Goal: Task Accomplishment & Management: Manage account settings

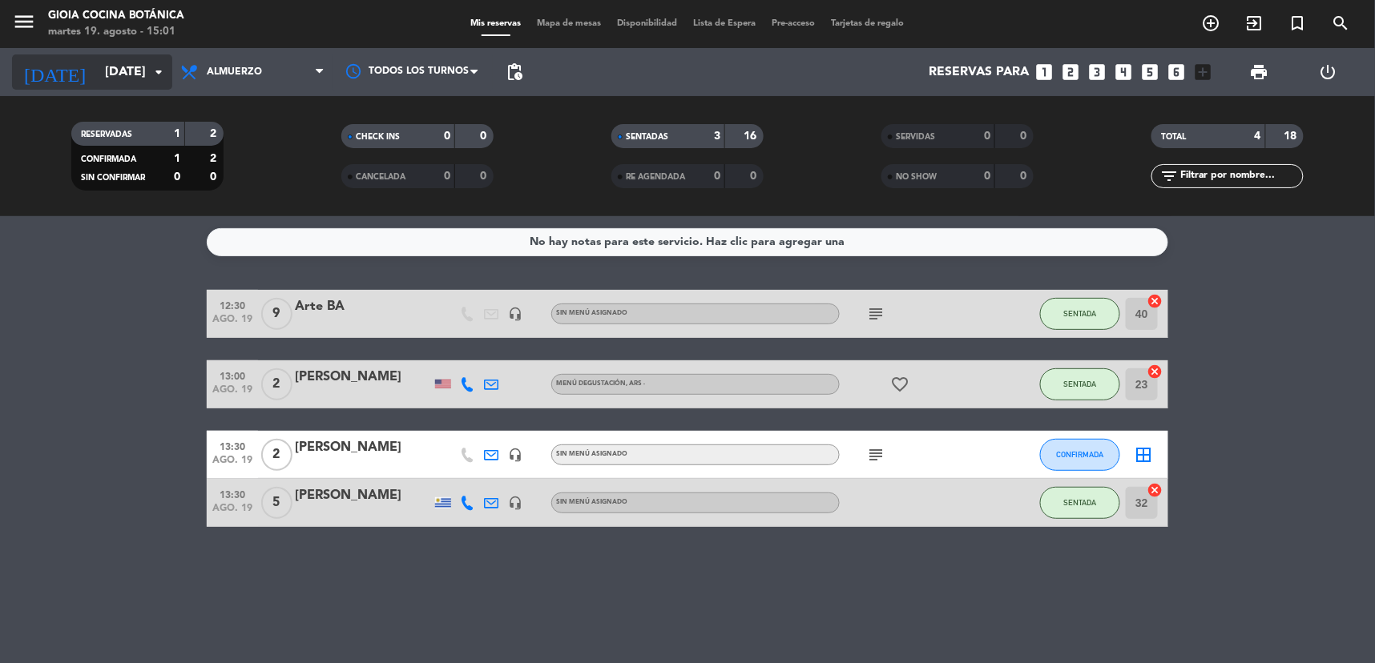
click at [97, 75] on input "[DATE]" at bounding box center [181, 72] width 169 height 31
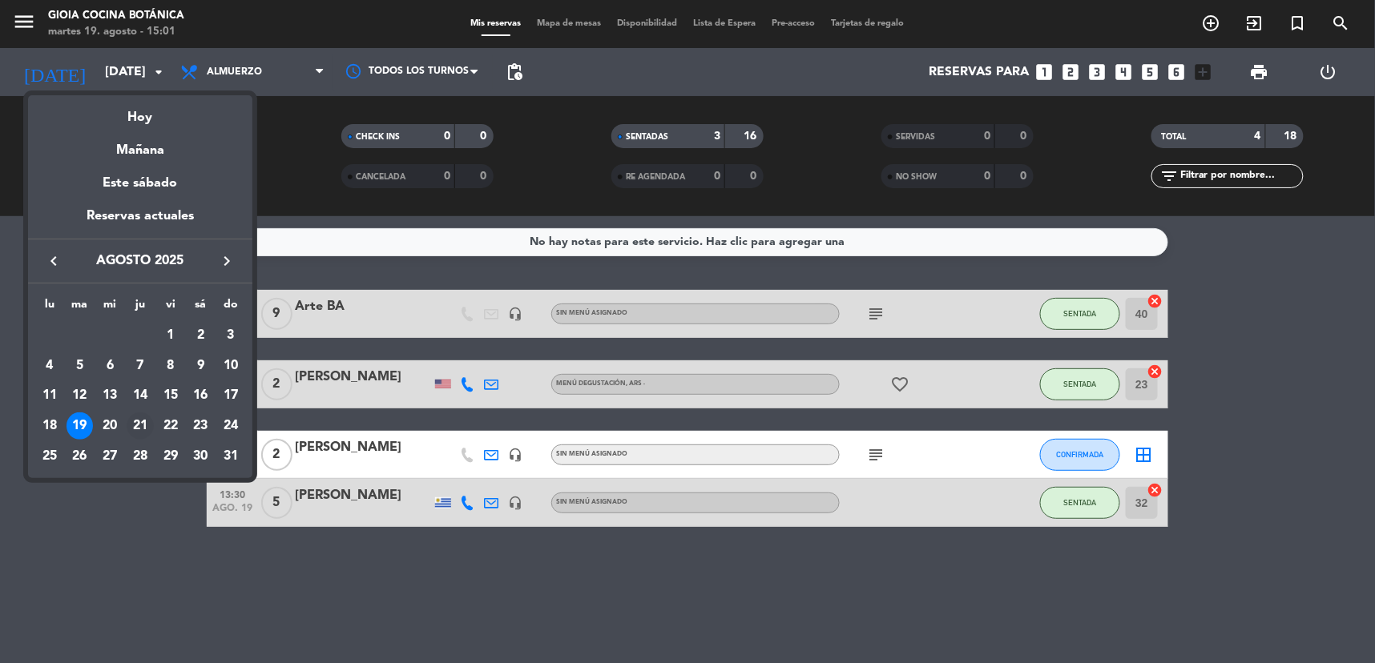
click at [143, 425] on div "21" at bounding box center [140, 426] width 27 height 27
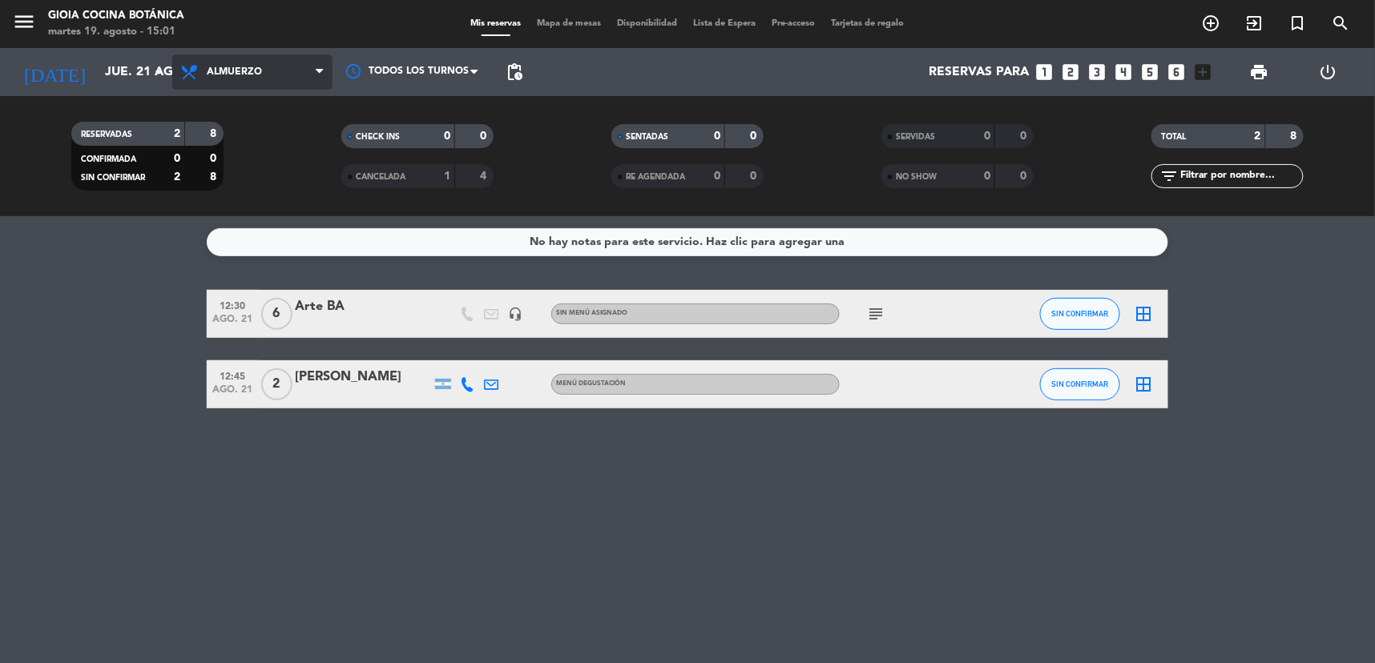
click at [270, 85] on span "Almuerzo" at bounding box center [252, 71] width 160 height 35
click at [261, 134] on div "menu [PERSON_NAME] Cocina Botánica martes 19. agosto - 15:01 Mis reservas Mapa …" at bounding box center [687, 108] width 1375 height 216
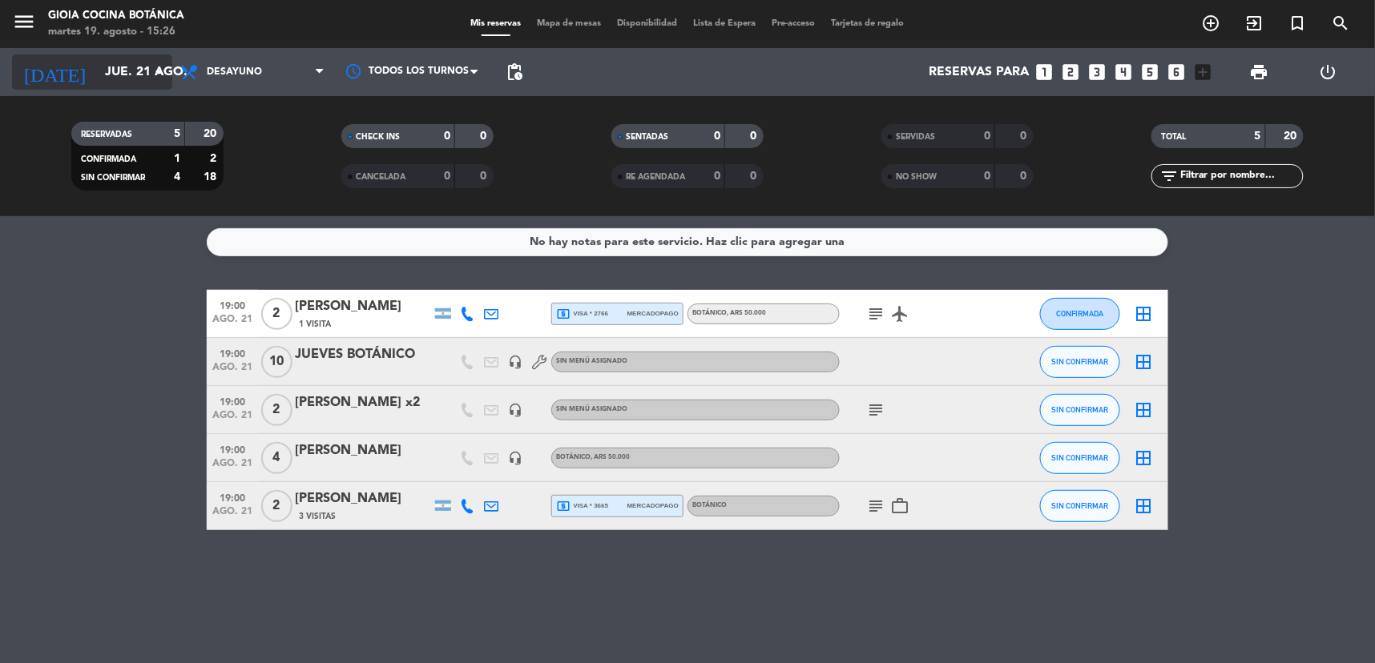
click at [97, 68] on input "jue. 21 ago." at bounding box center [181, 72] width 169 height 31
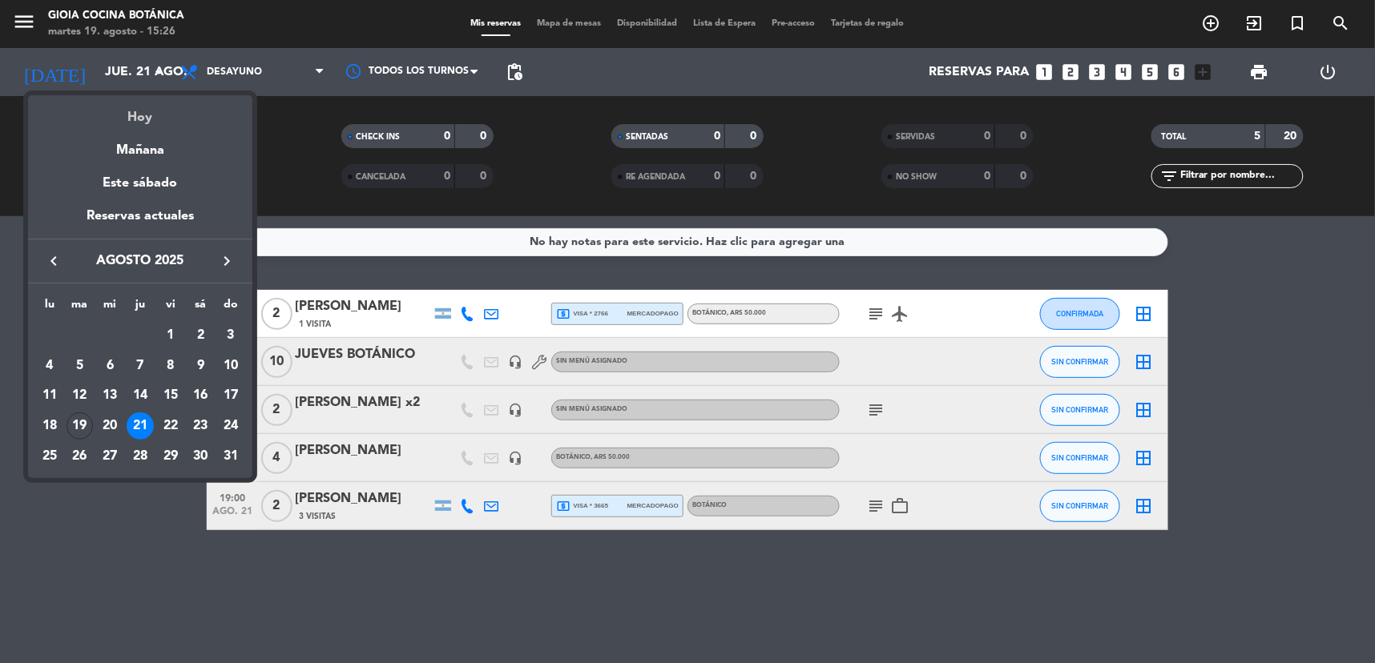
click at [139, 113] on div "Hoy" at bounding box center [140, 111] width 224 height 33
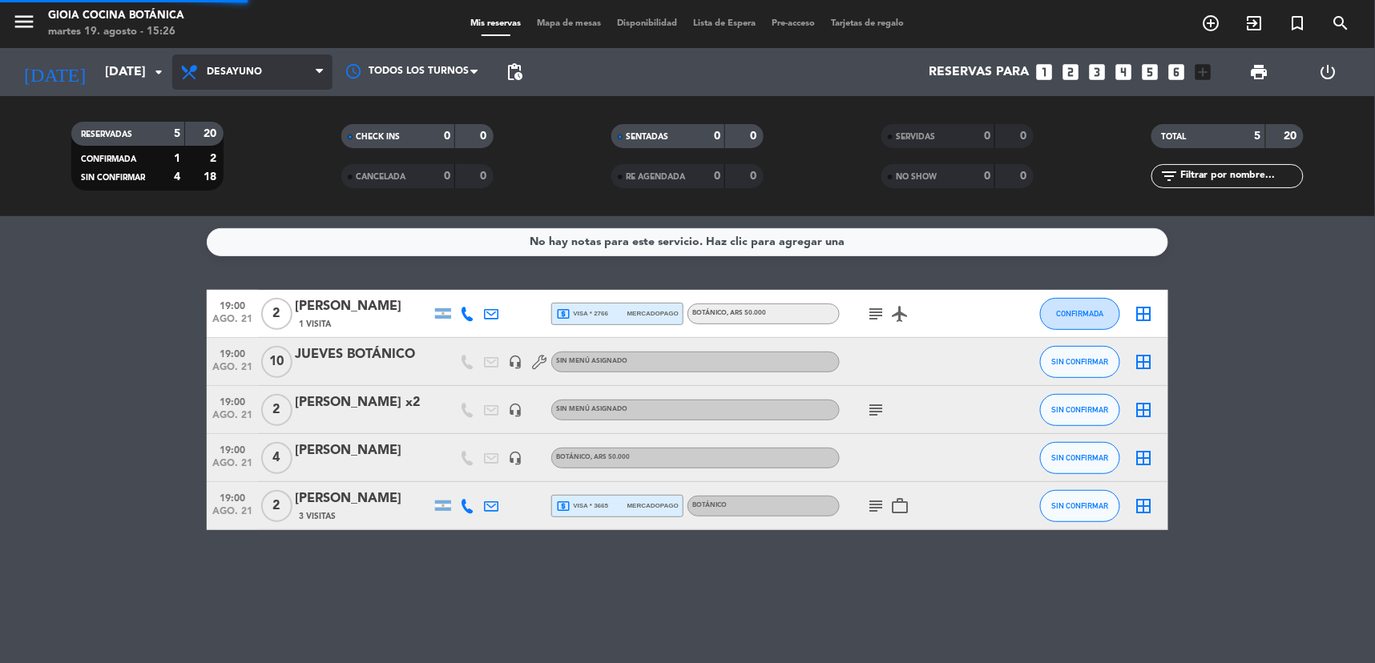
click at [244, 60] on span "Desayuno" at bounding box center [252, 71] width 160 height 35
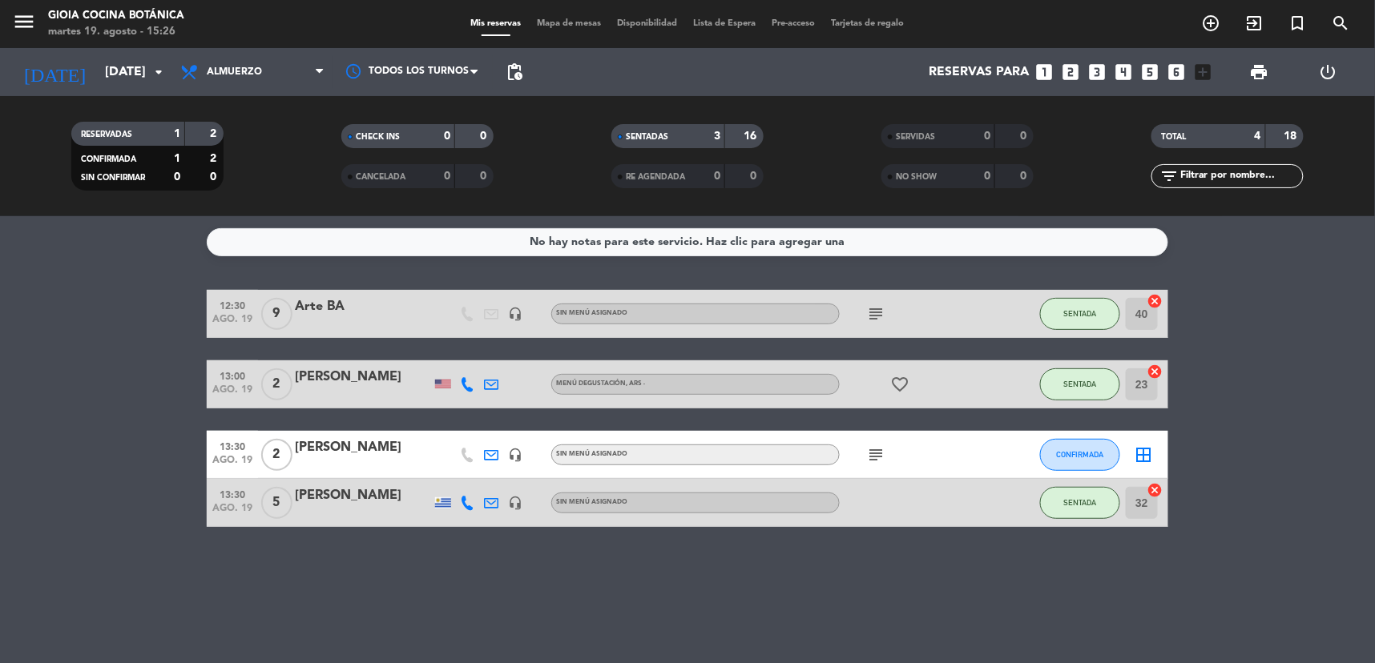
click at [877, 449] on icon "subject" at bounding box center [875, 454] width 19 height 19
click at [1106, 458] on button "CONFIRMADA" at bounding box center [1080, 455] width 80 height 32
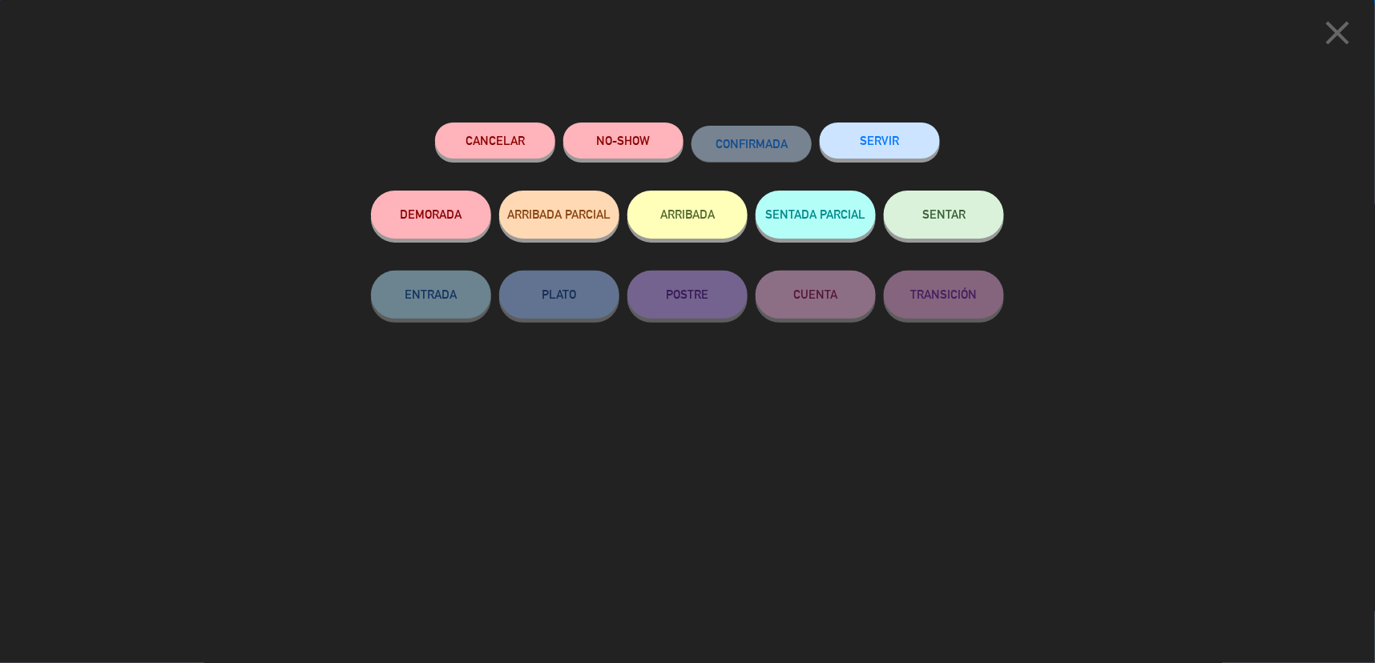
click at [877, 124] on div "SERVIR" at bounding box center [880, 157] width 120 height 68
click at [892, 142] on button "SERVIR" at bounding box center [880, 141] width 120 height 36
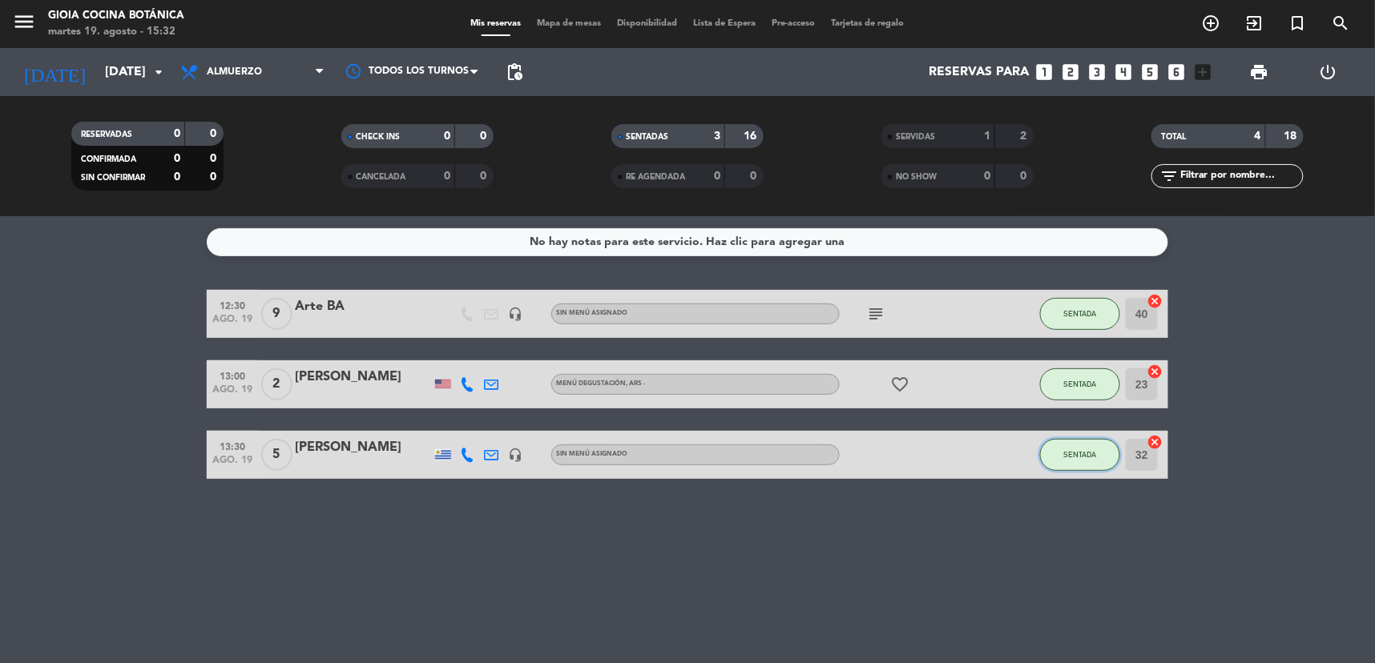
click at [1075, 455] on span "SENTADA" at bounding box center [1080, 454] width 33 height 9
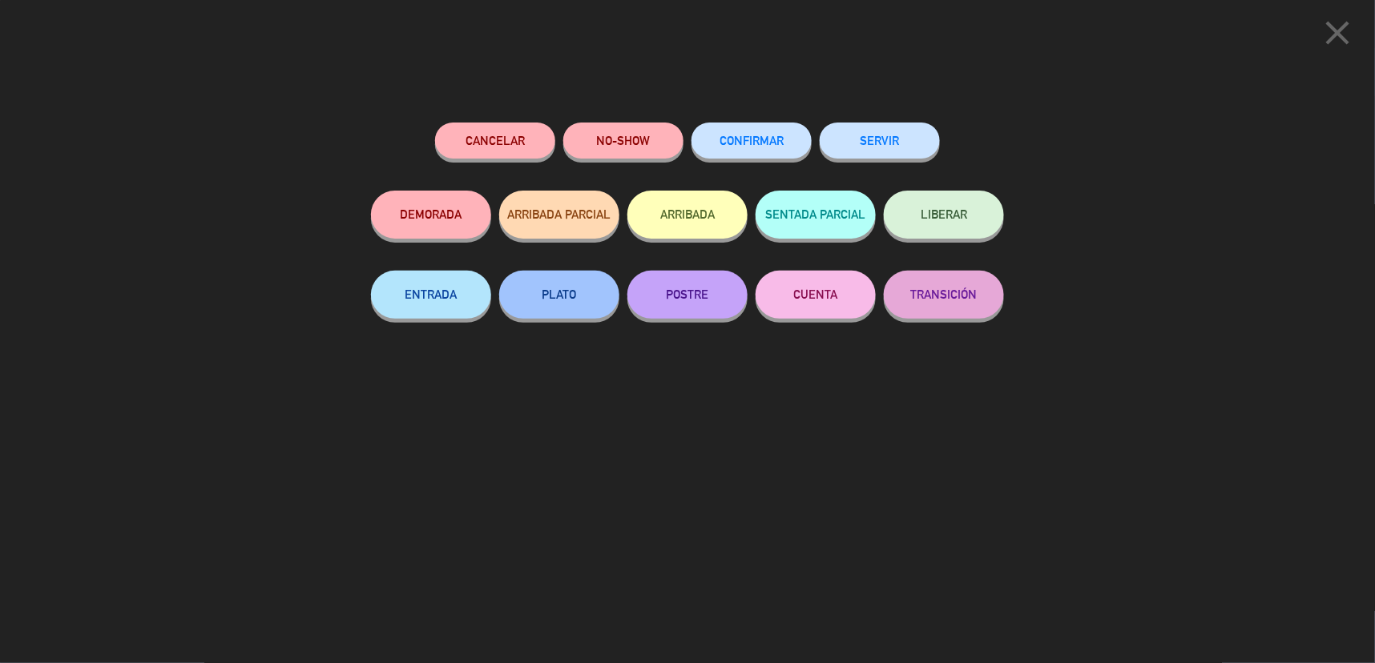
click at [849, 148] on button "SERVIR" at bounding box center [880, 141] width 120 height 36
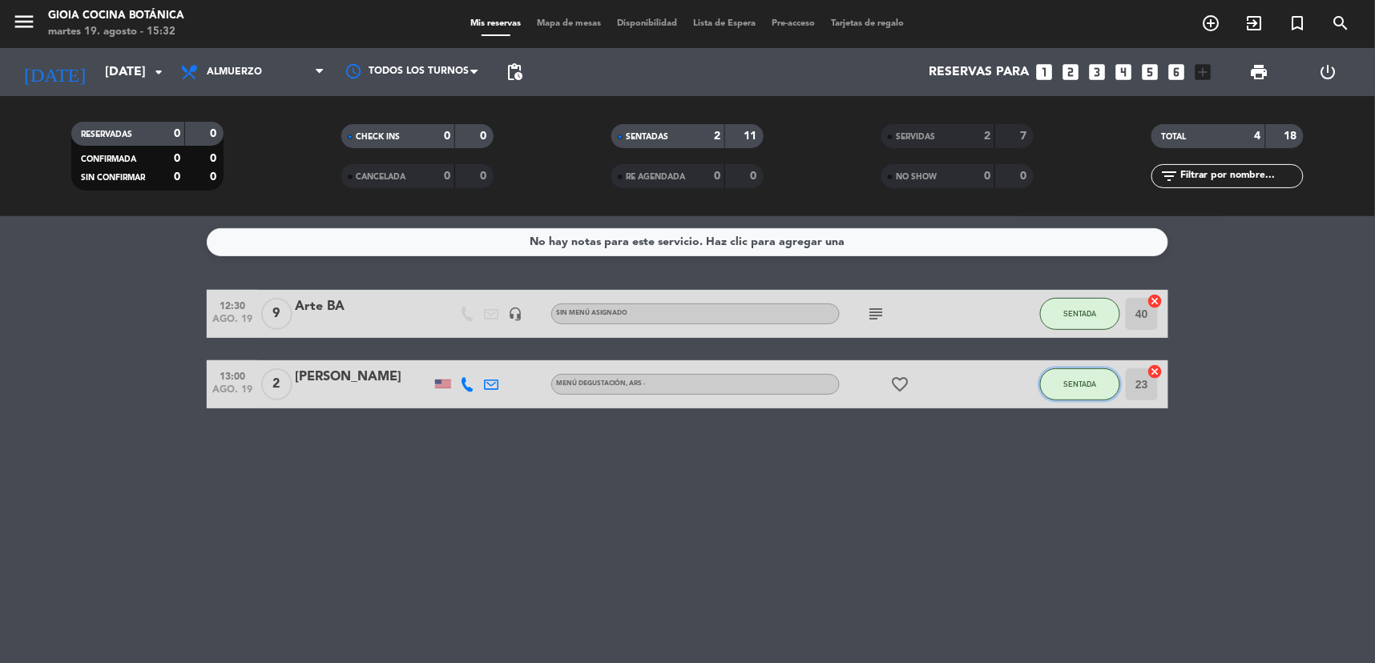
click at [1078, 377] on button "SENTADA" at bounding box center [1080, 385] width 80 height 32
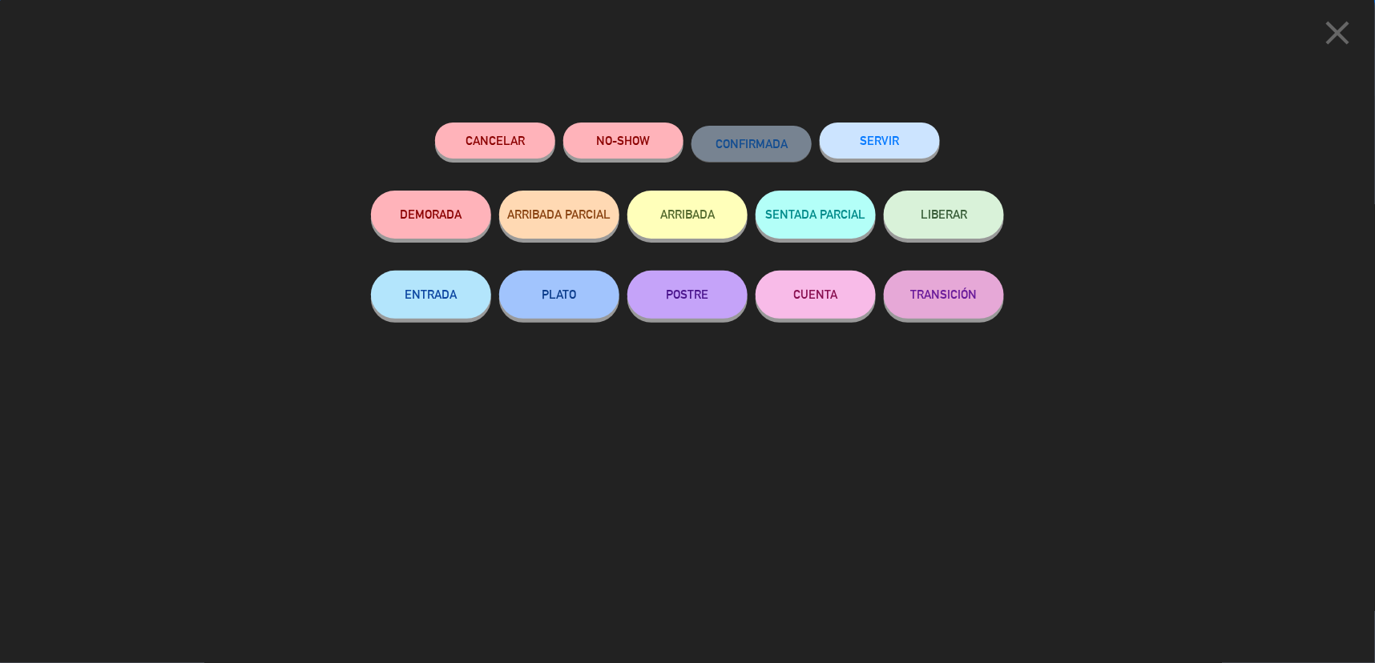
click at [901, 141] on button "SERVIR" at bounding box center [880, 141] width 120 height 36
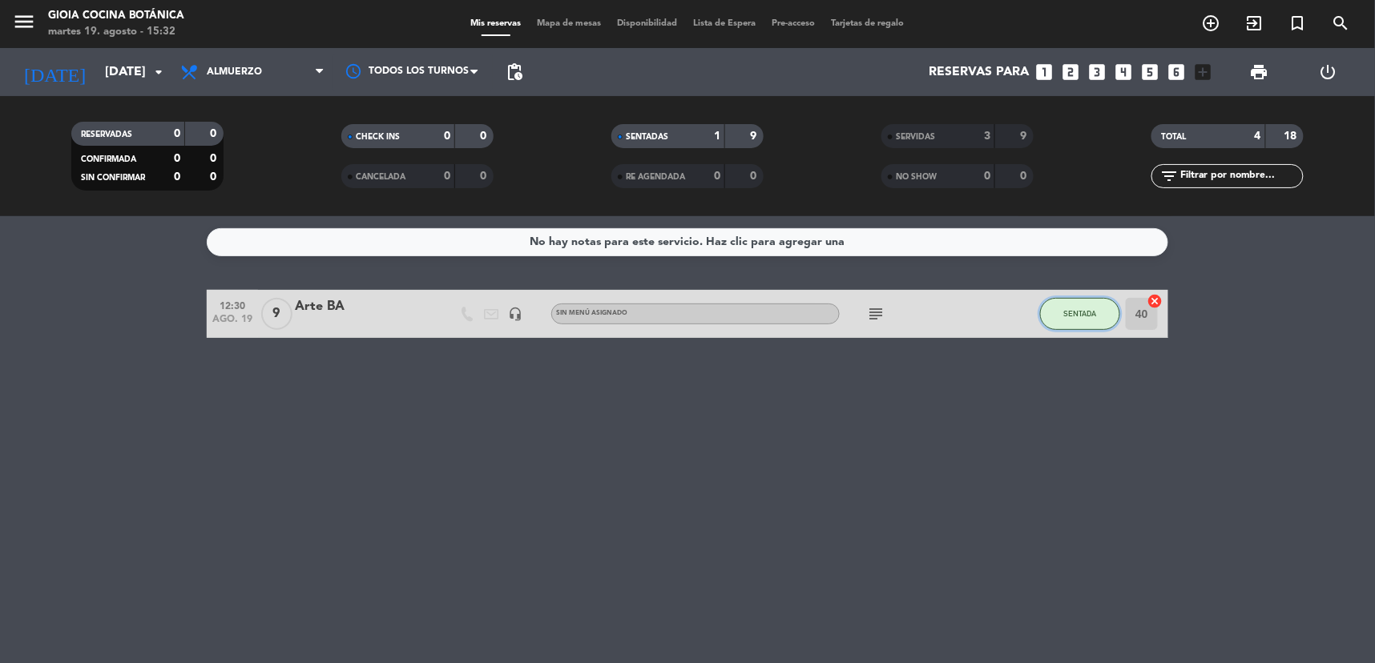
click at [1059, 316] on button "SENTADA" at bounding box center [1080, 314] width 80 height 32
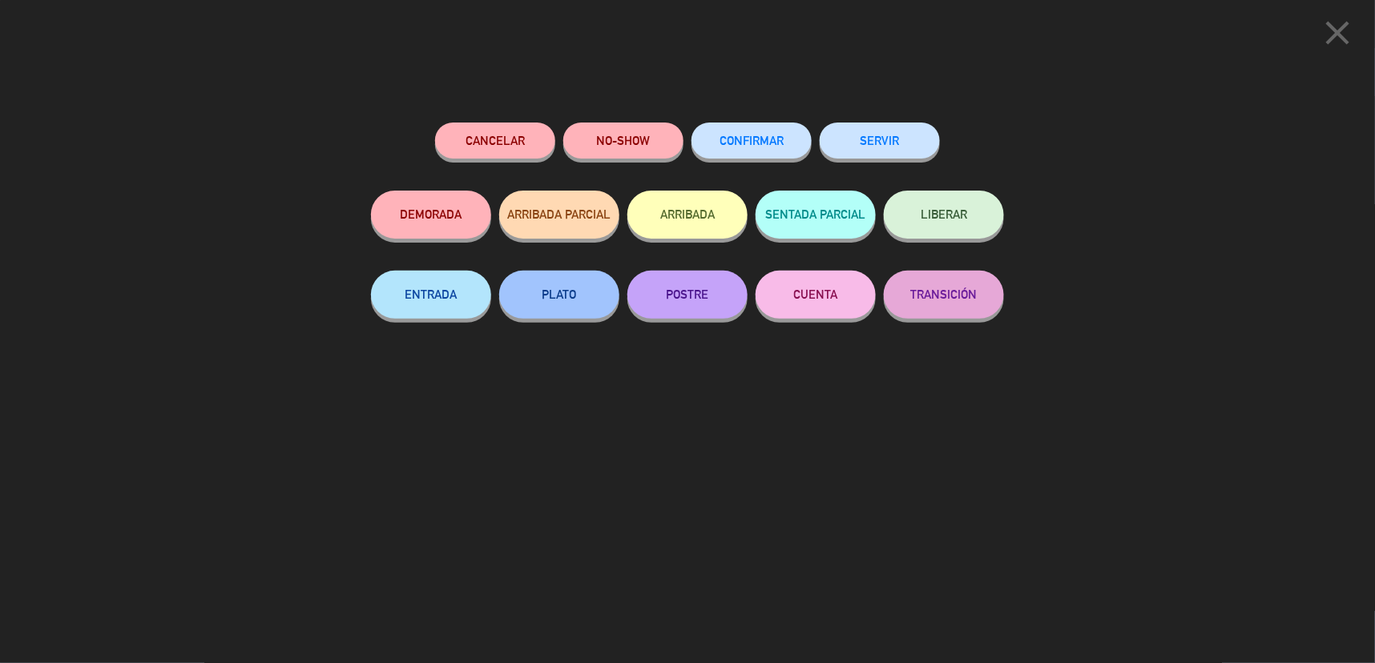
click at [882, 147] on button "SERVIR" at bounding box center [880, 141] width 120 height 36
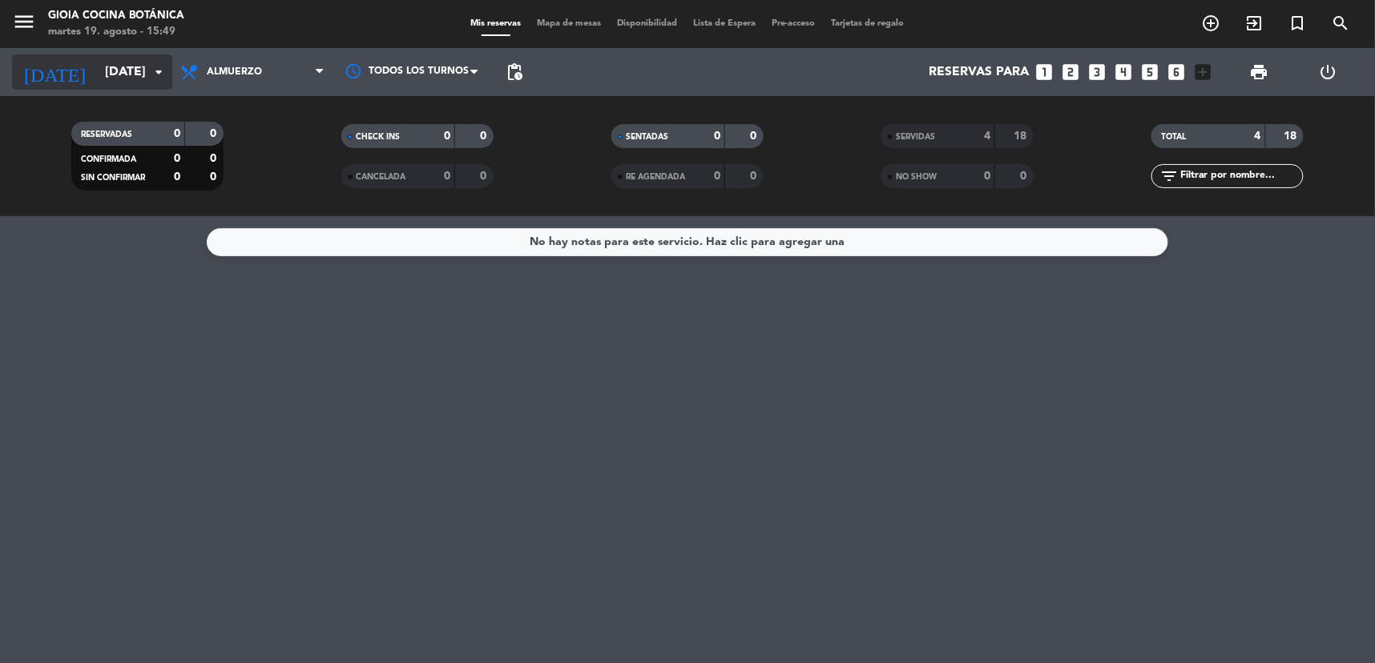
click at [97, 83] on input "[DATE]" at bounding box center [181, 72] width 169 height 31
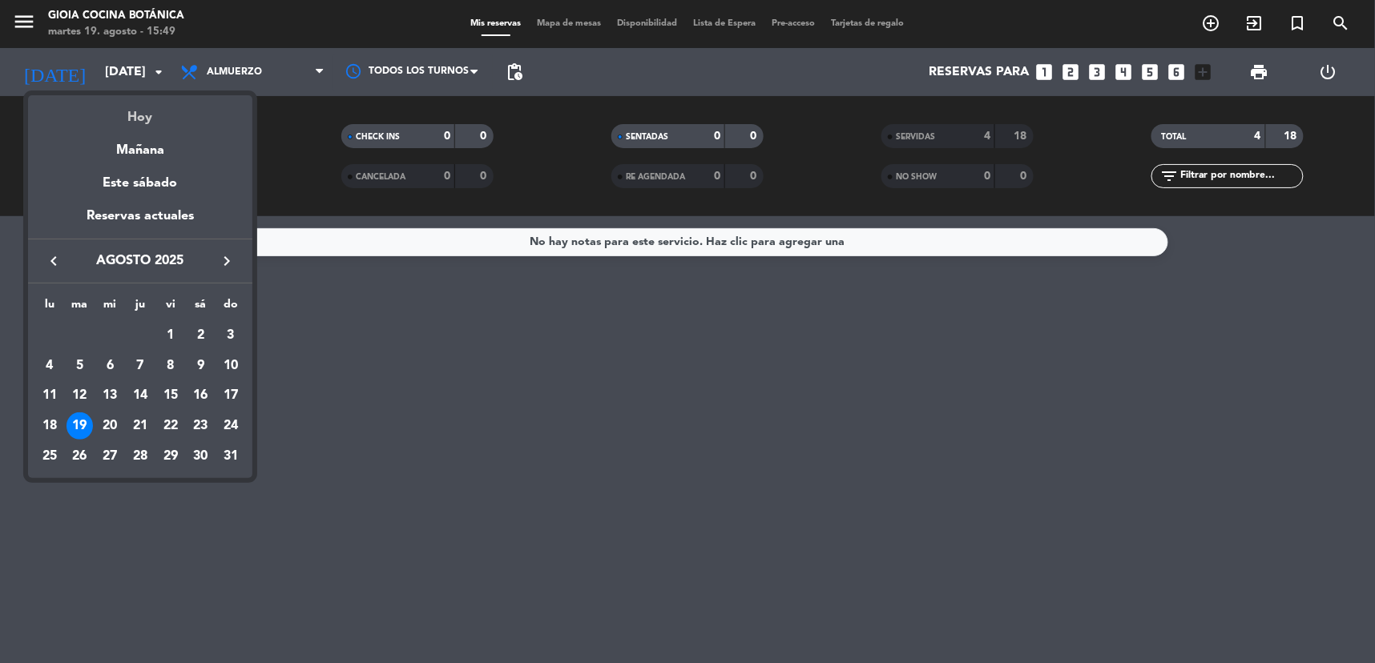
click at [119, 108] on div "Hoy" at bounding box center [140, 111] width 224 height 33
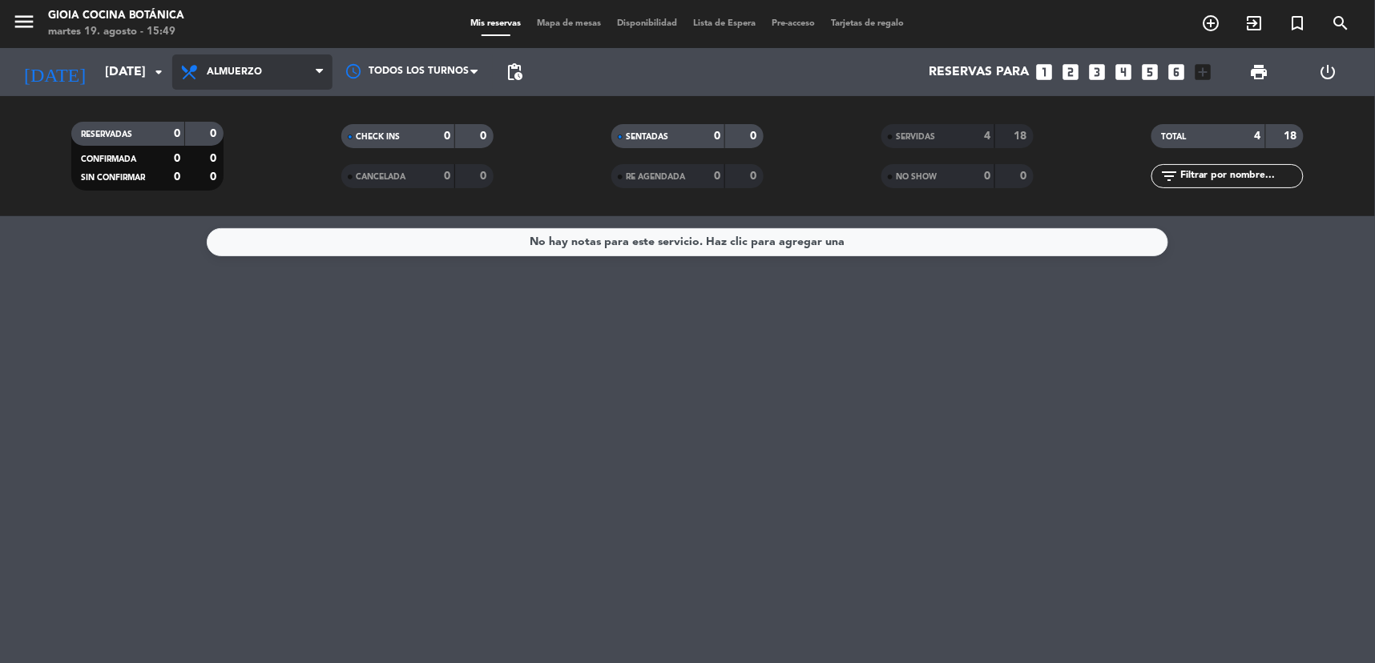
click at [296, 66] on span "Almuerzo" at bounding box center [252, 71] width 160 height 35
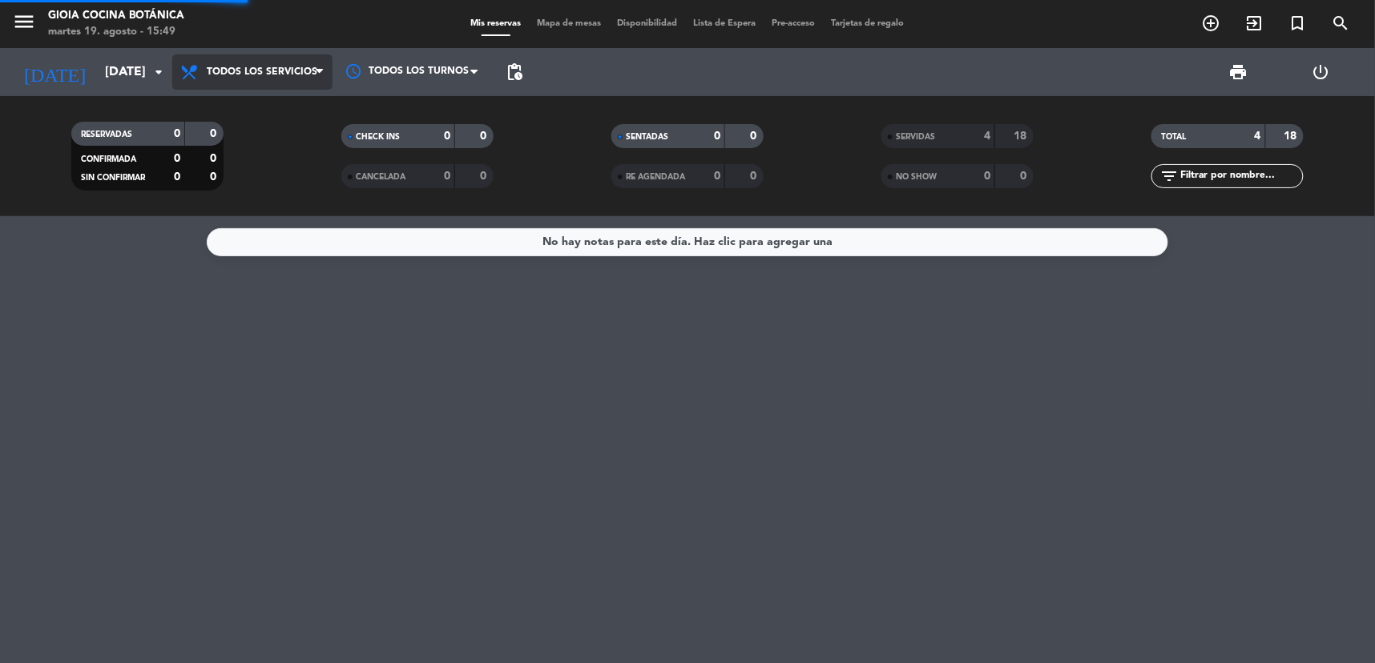
click at [258, 91] on div "Todos los servicios Desayuno Brunch Almuerzo Cena Todos los servicios Todos los…" at bounding box center [252, 72] width 160 height 48
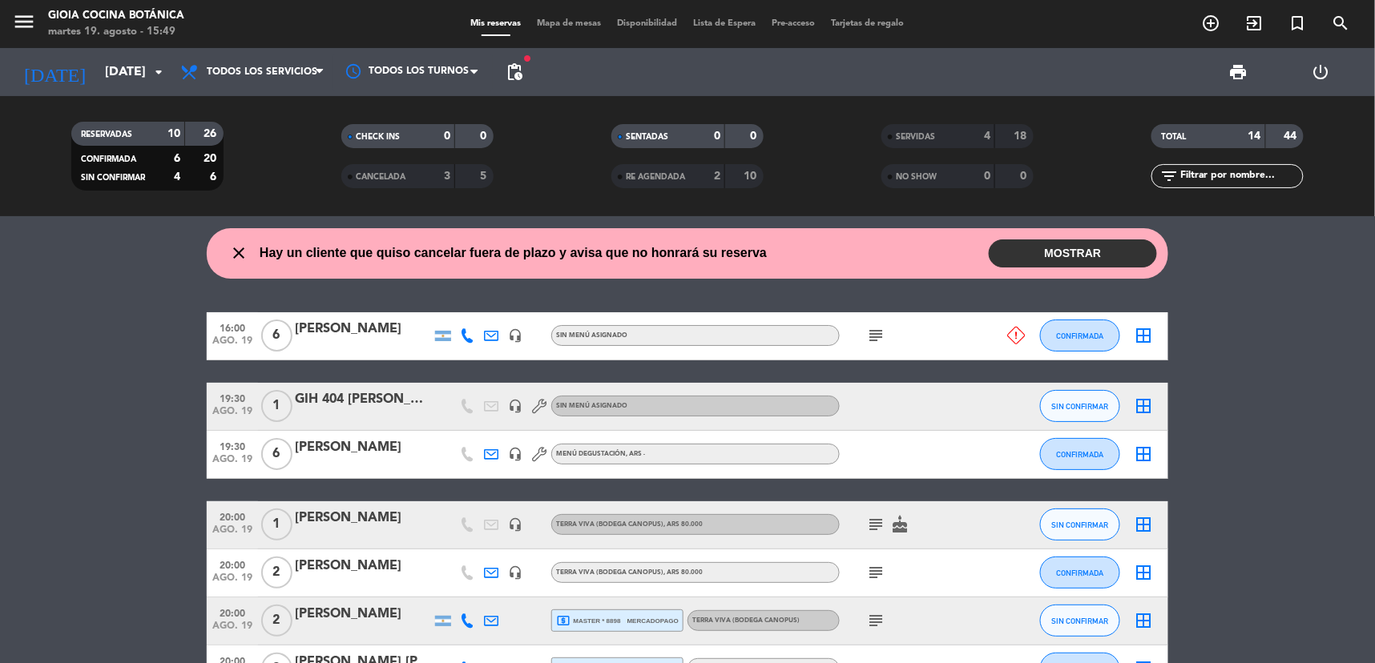
click at [1078, 248] on button "MOSTRAR" at bounding box center [1073, 254] width 168 height 28
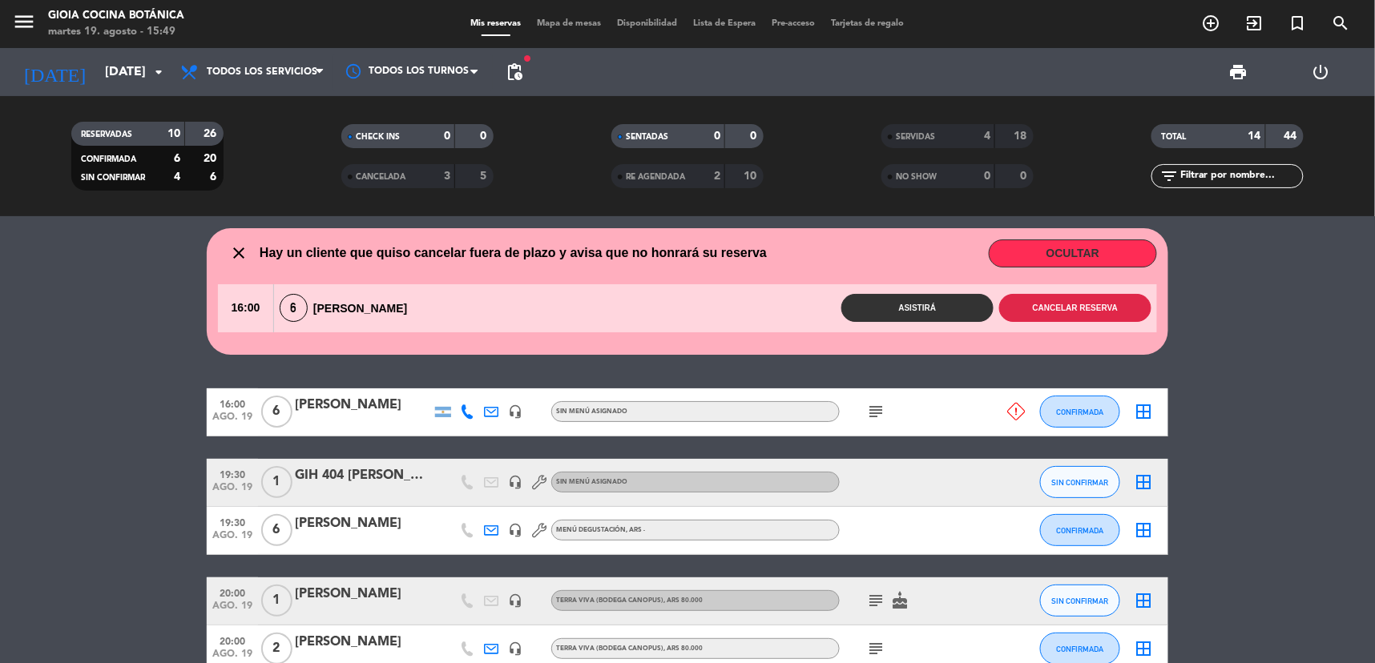
click at [1078, 306] on button "Cancelar reserva" at bounding box center [1075, 308] width 152 height 28
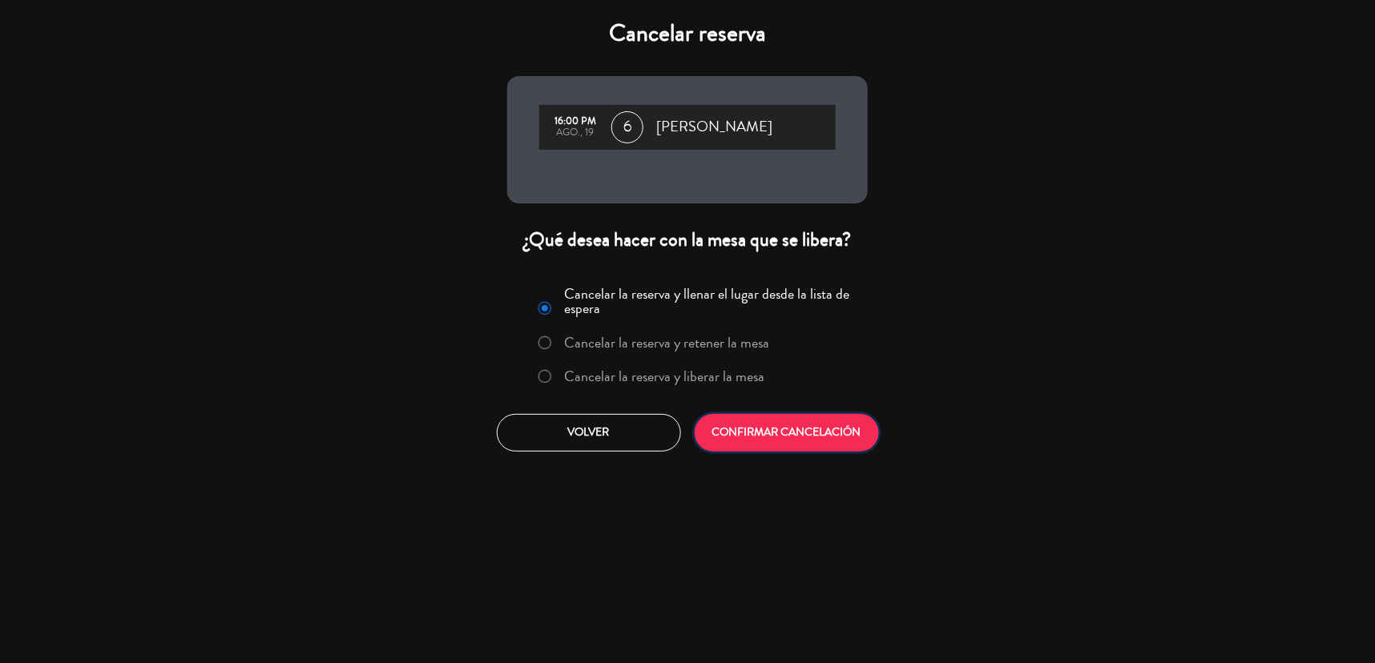
click at [751, 441] on button "CONFIRMAR CANCELACIÓN" at bounding box center [787, 433] width 184 height 38
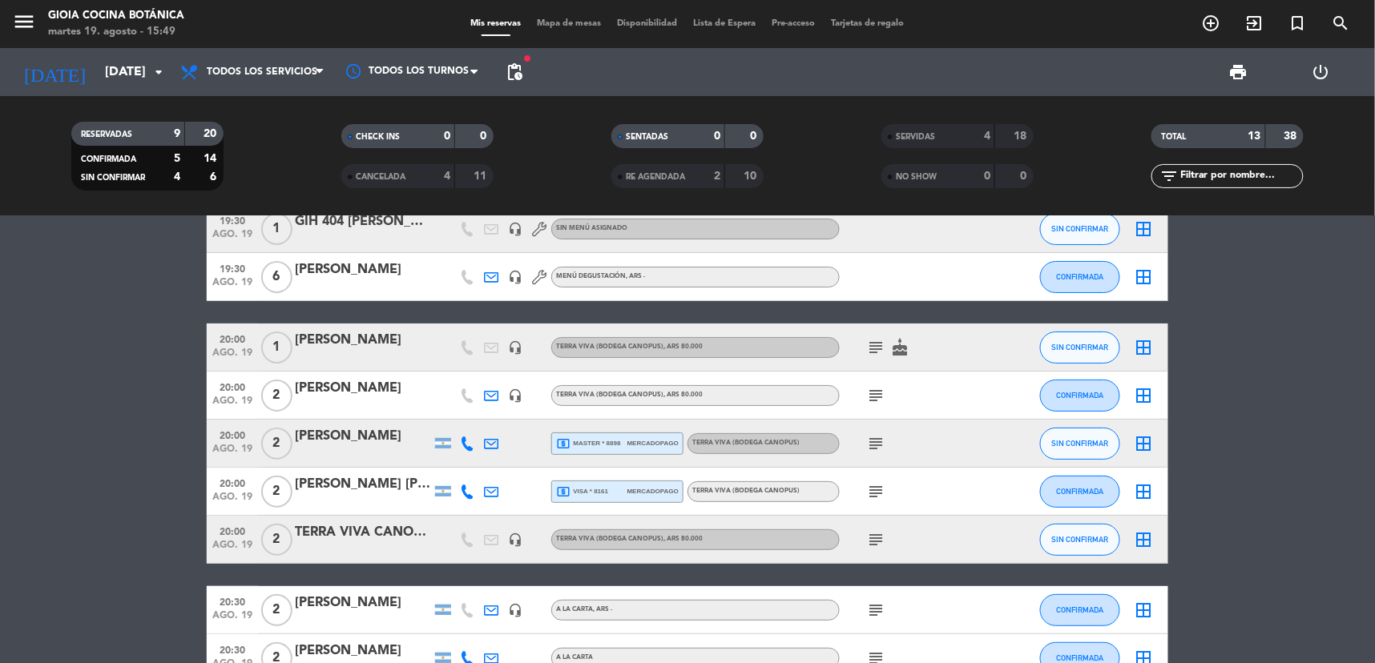
scroll to position [89, 0]
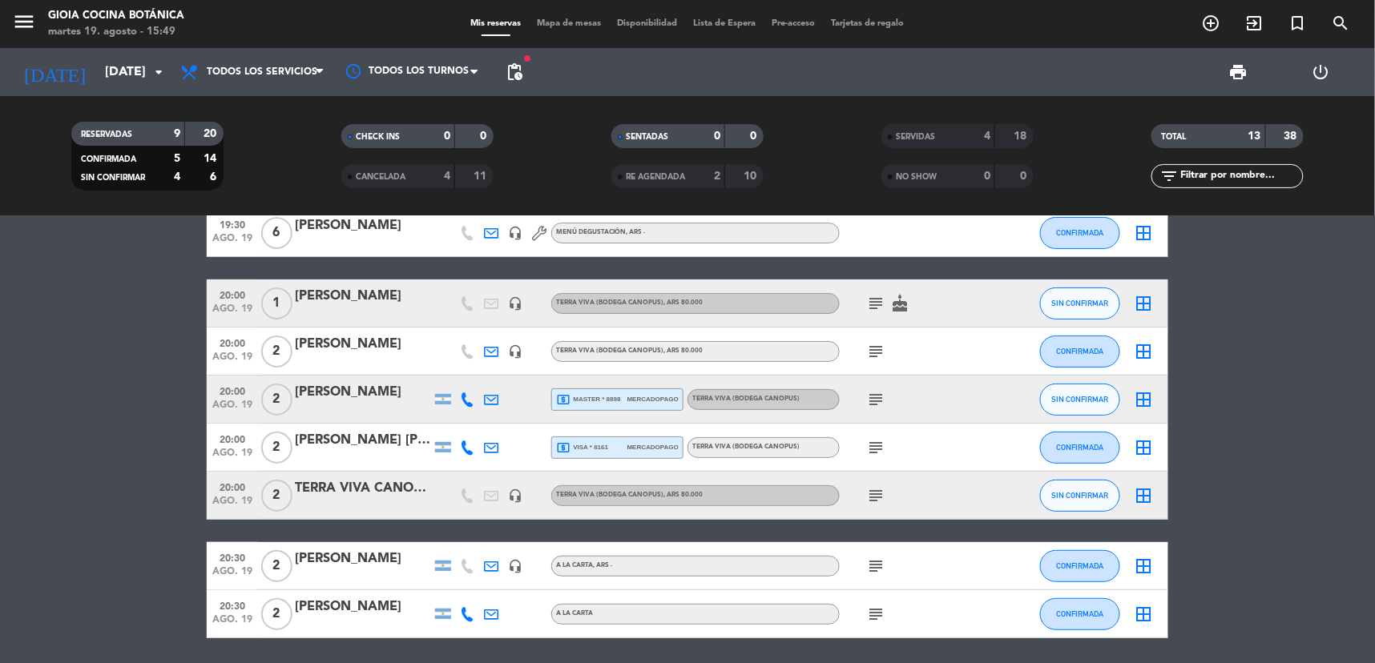
click at [871, 492] on icon "subject" at bounding box center [875, 495] width 19 height 19
click at [99, 523] on bookings-row "19:30 [DATE] 1 GIH 404 [PERSON_NAME] headset_mic Sin menú asignado SIN CONFIRMA…" at bounding box center [687, 400] width 1375 height 478
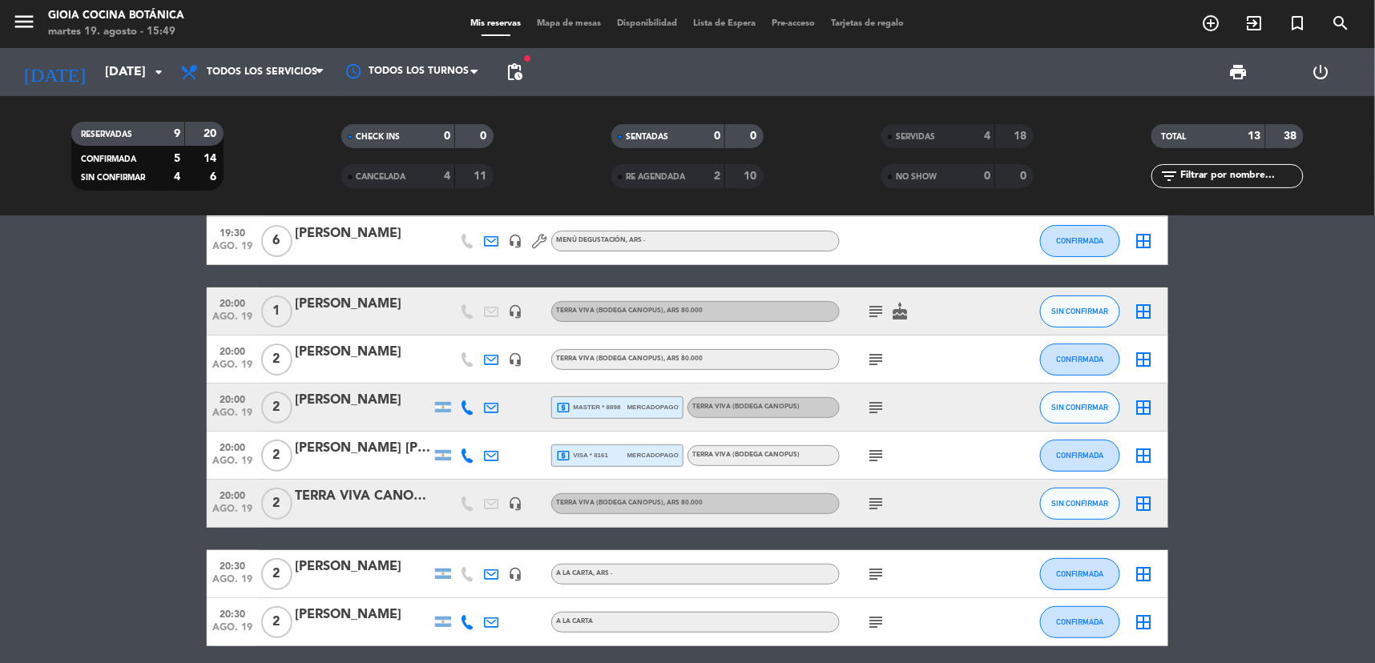
scroll to position [54, 0]
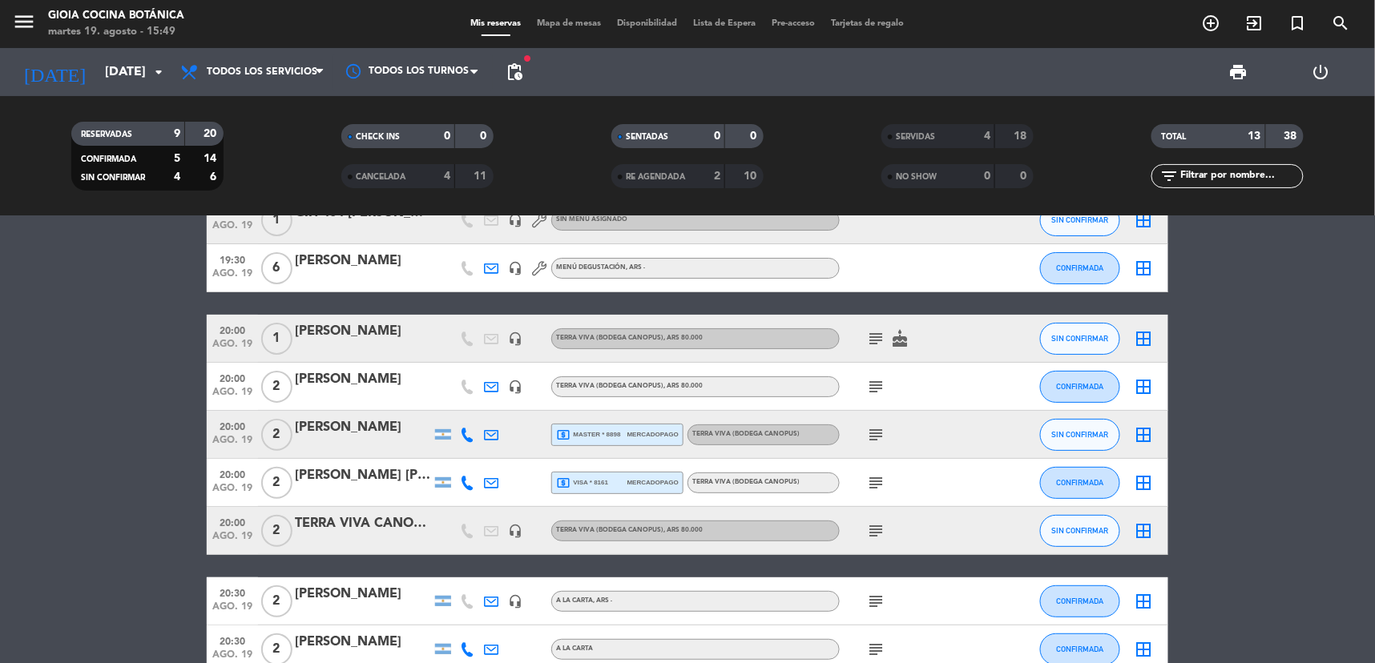
click at [871, 594] on icon "subject" at bounding box center [875, 601] width 19 height 19
click at [877, 646] on icon "subject" at bounding box center [875, 649] width 19 height 19
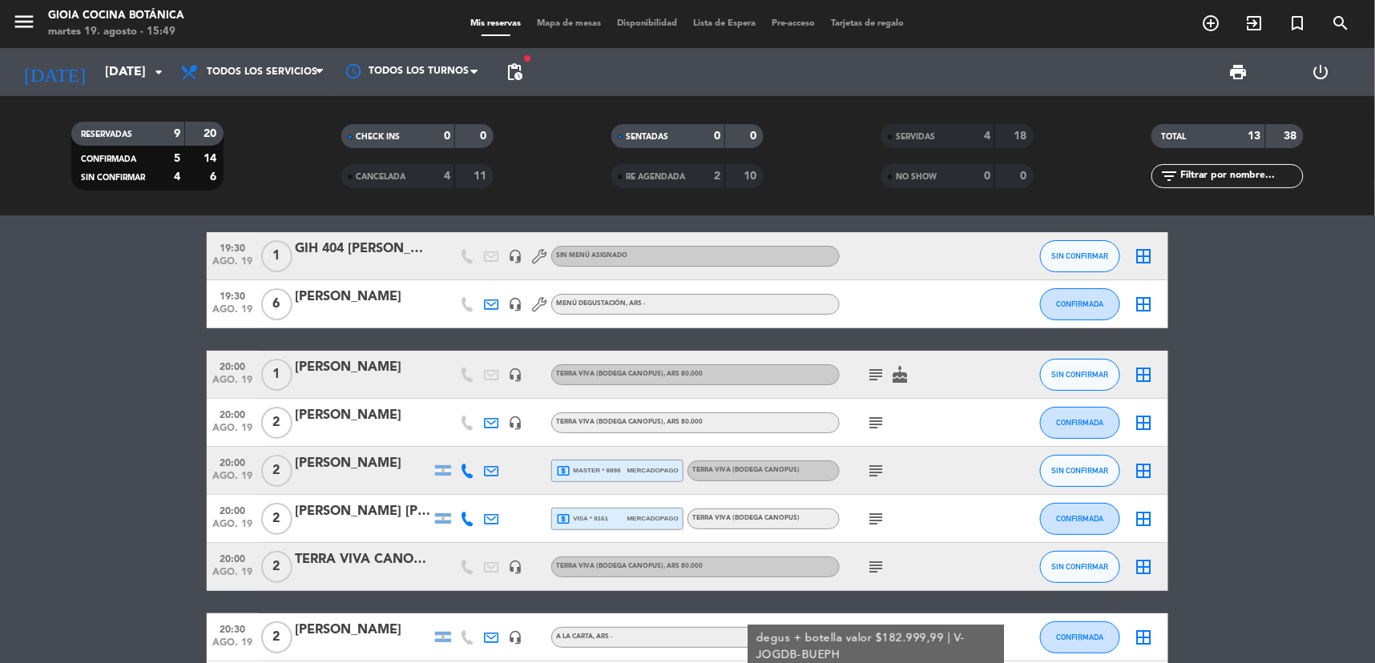
scroll to position [0, 0]
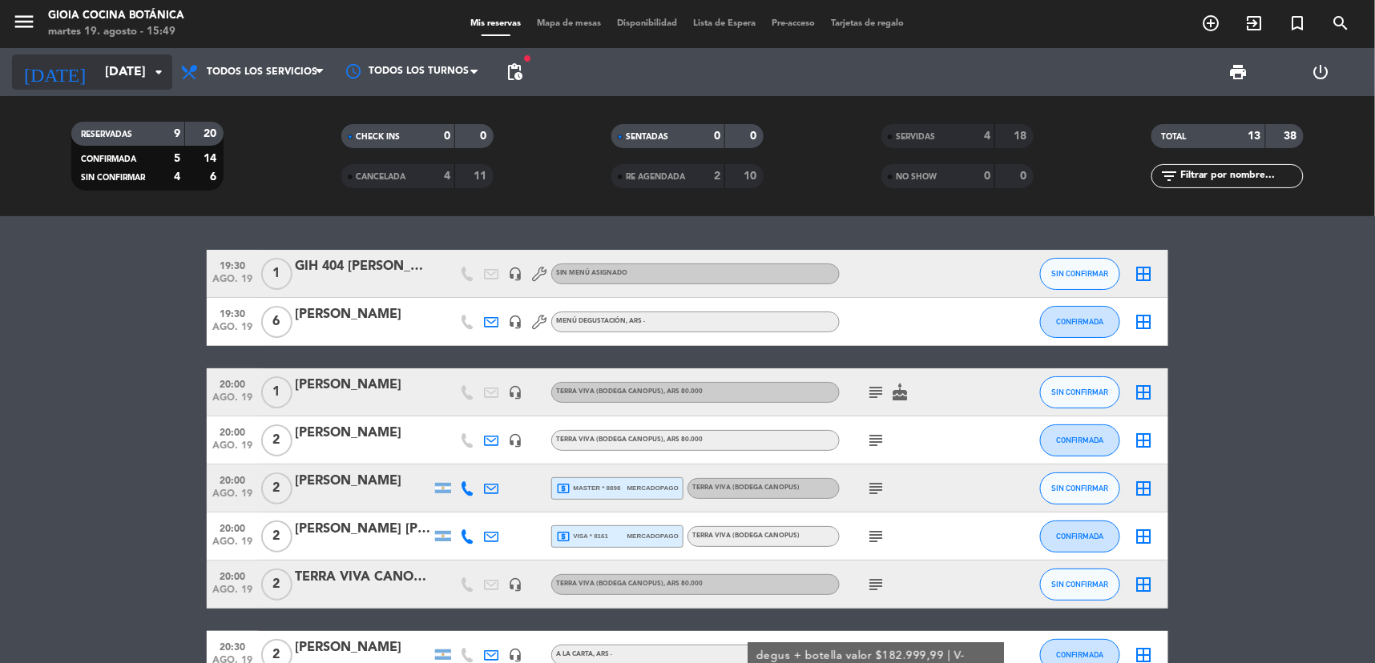
click at [131, 59] on input "[DATE]" at bounding box center [181, 72] width 169 height 31
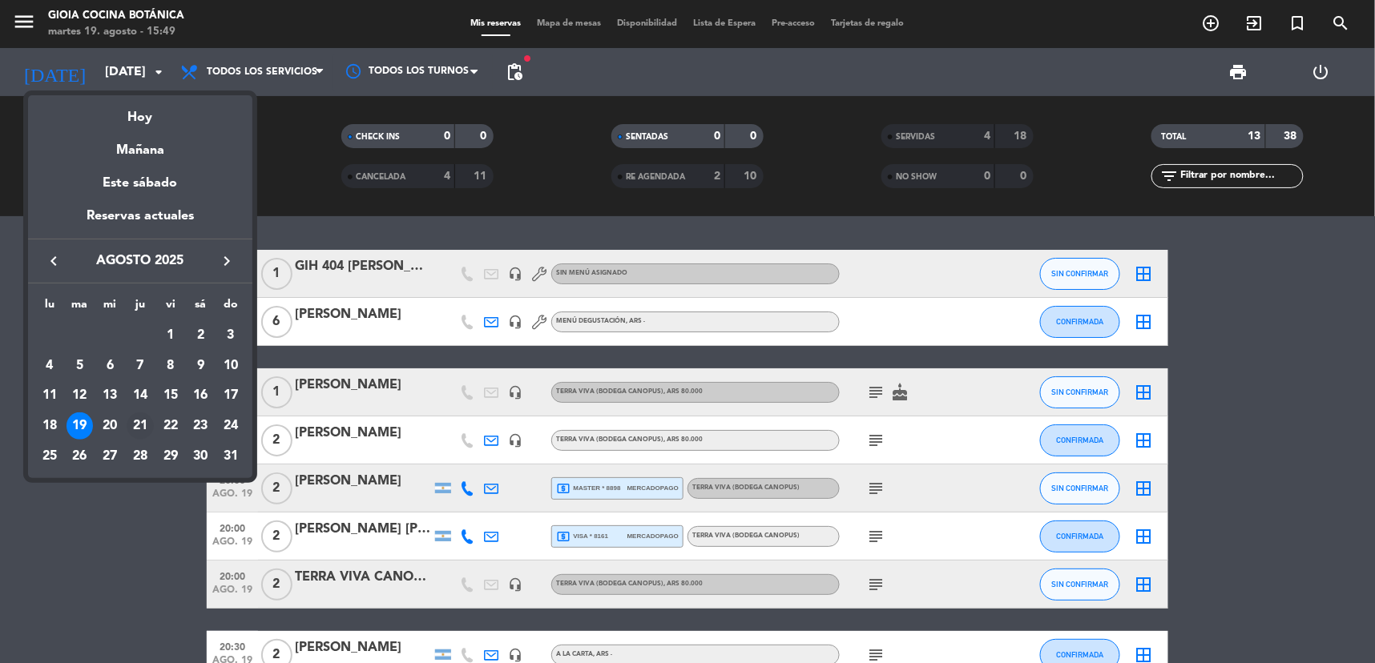
click at [148, 429] on div "21" at bounding box center [140, 426] width 27 height 27
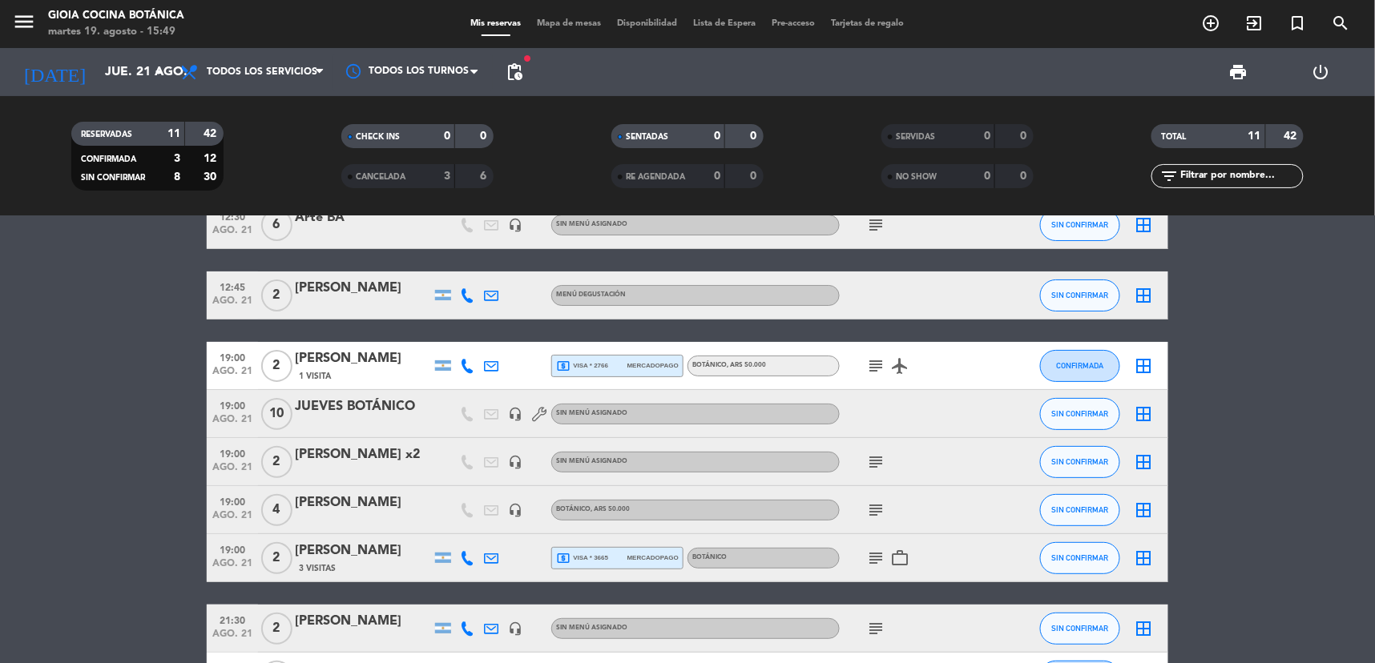
scroll to position [89, 0]
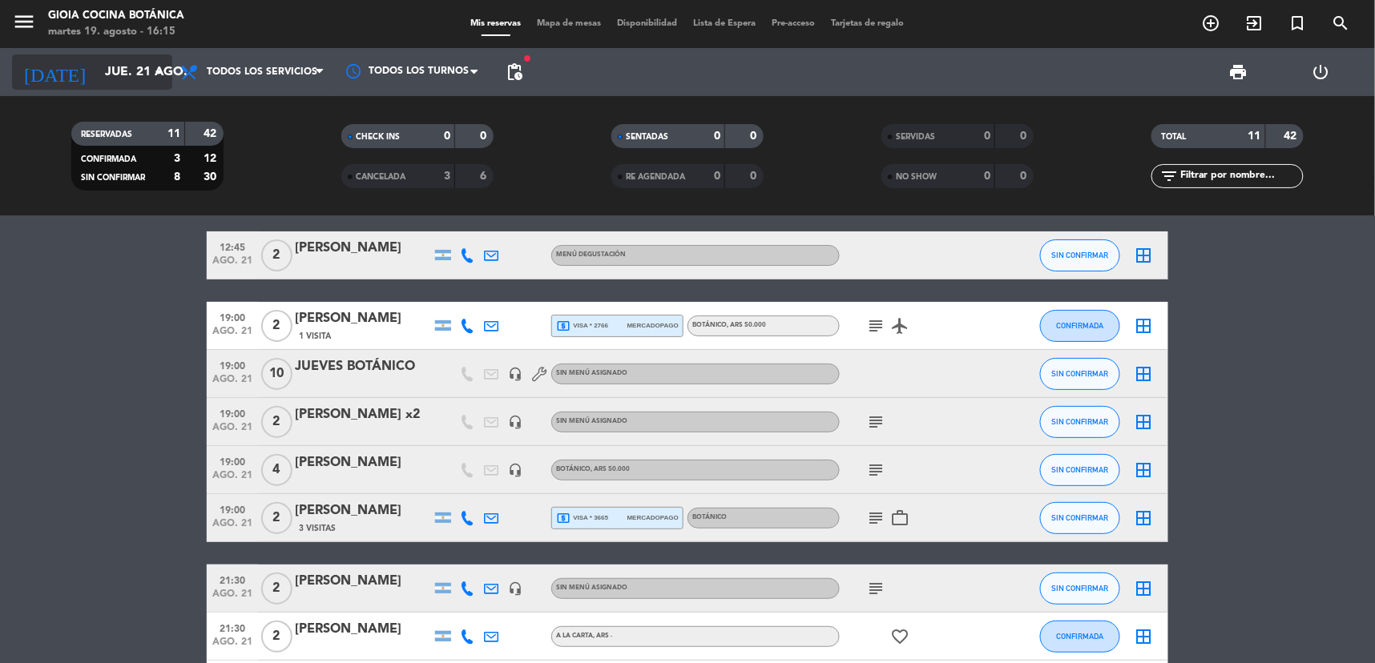
click at [103, 58] on input "jue. 21 ago." at bounding box center [181, 72] width 169 height 31
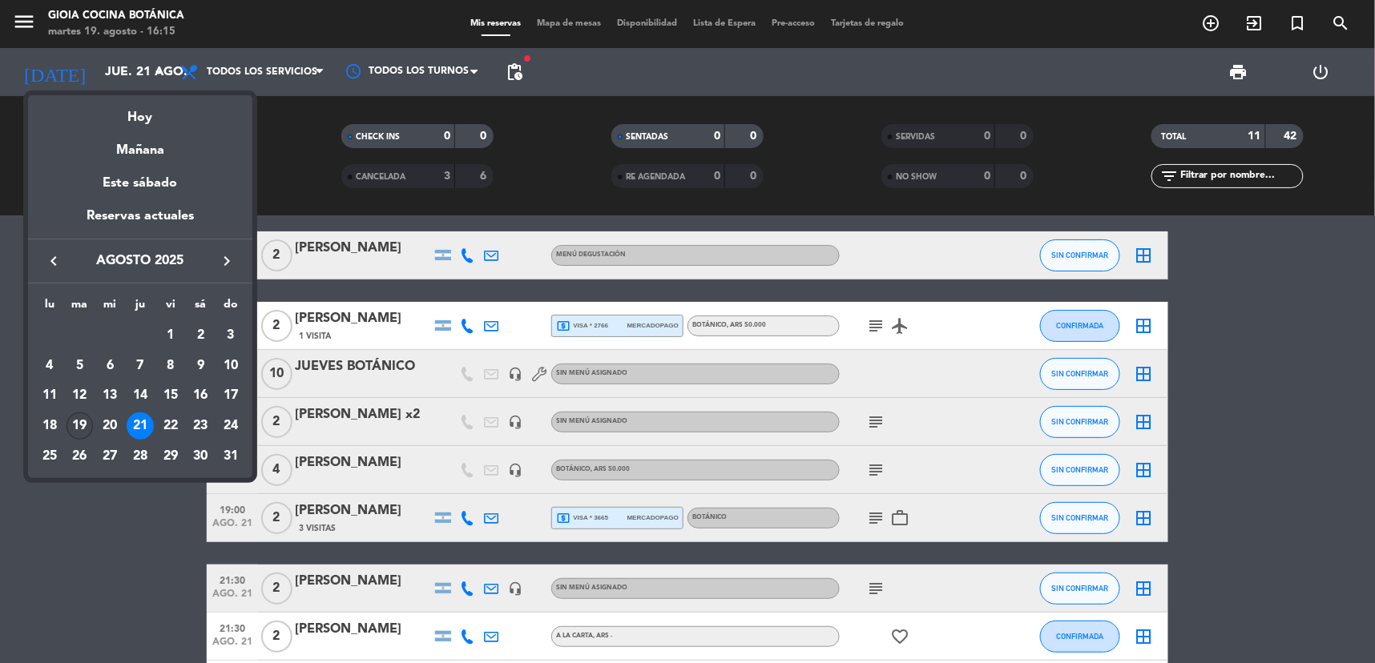
click at [77, 428] on div "19" at bounding box center [80, 426] width 27 height 27
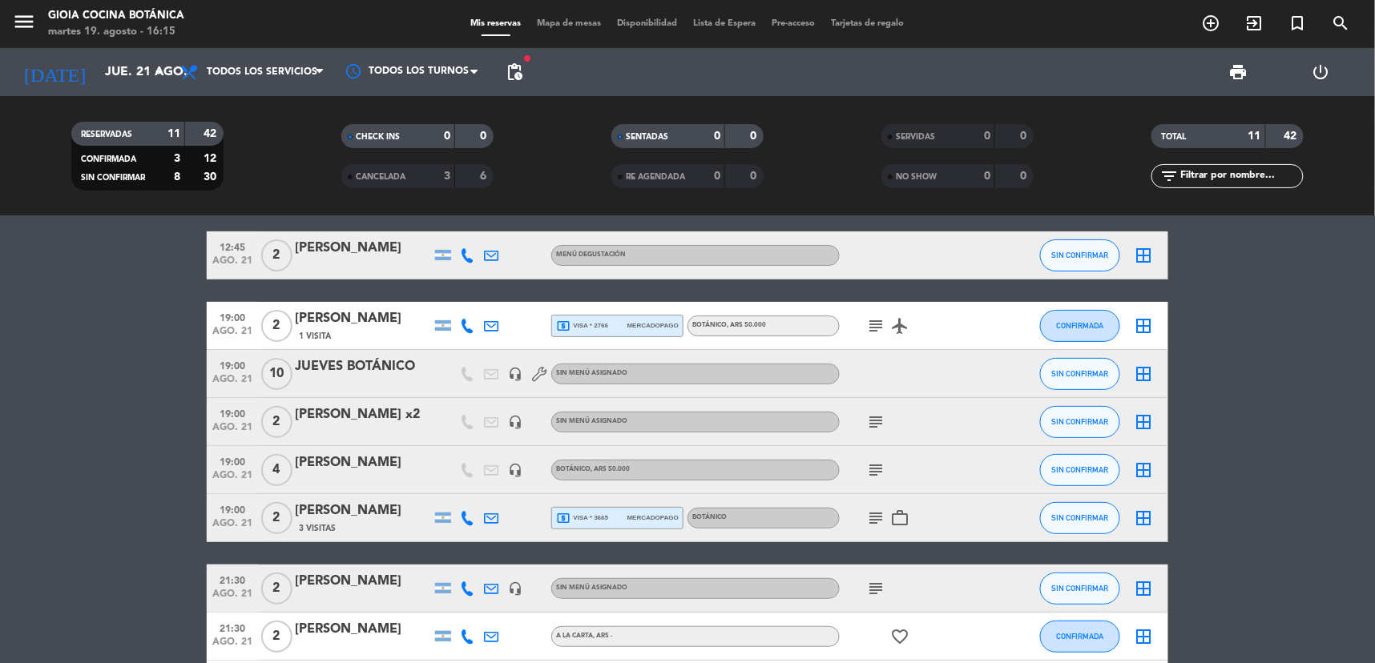
type input "[DATE]"
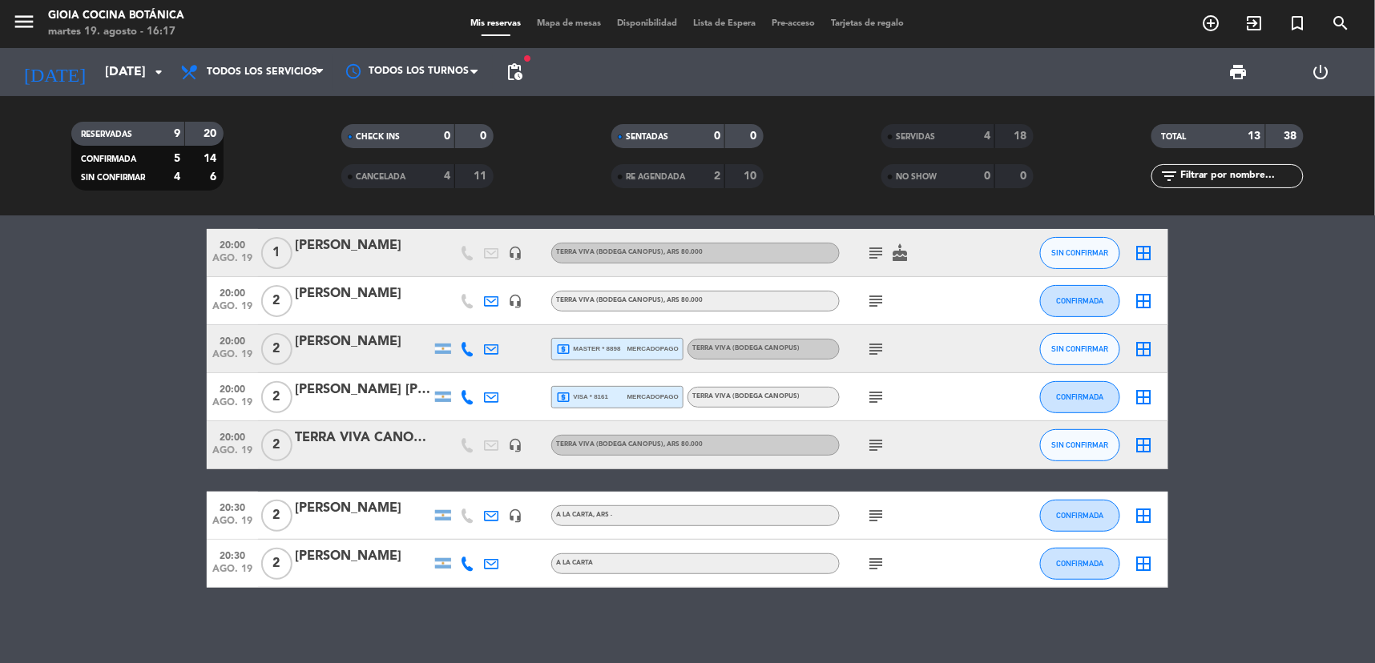
scroll to position [143, 0]
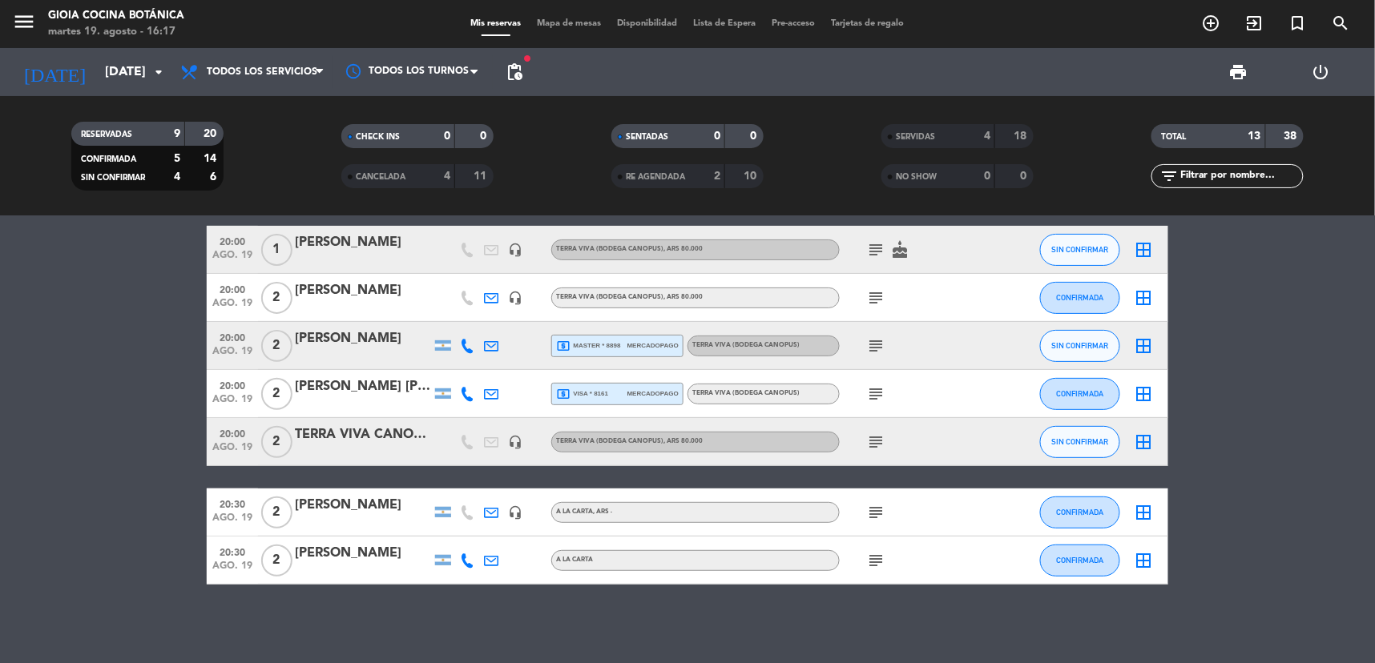
click at [883, 503] on icon "subject" at bounding box center [875, 512] width 19 height 19
click at [880, 573] on div "subject" at bounding box center [912, 560] width 144 height 47
click at [880, 567] on icon "subject" at bounding box center [875, 560] width 19 height 19
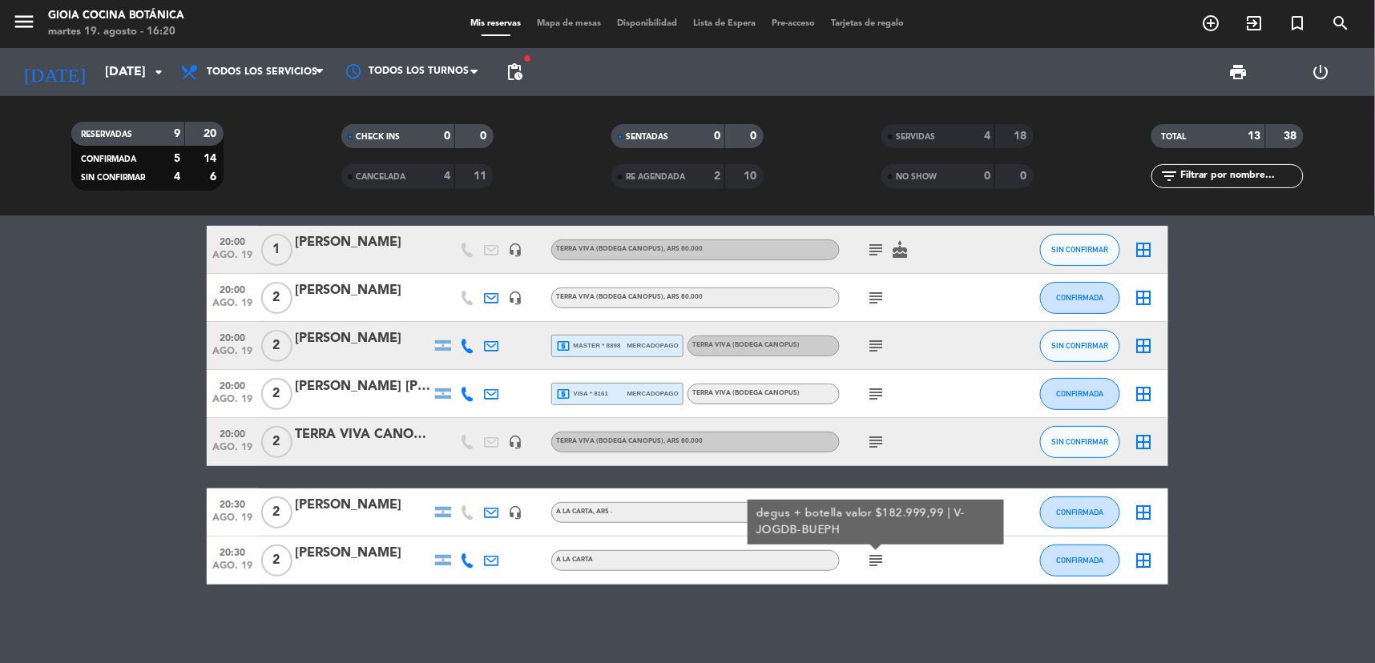
click at [219, 43] on div "menu [PERSON_NAME] Cocina Botánica martes 19. agosto - 16:20 Mis reservas Mapa …" at bounding box center [687, 24] width 1375 height 48
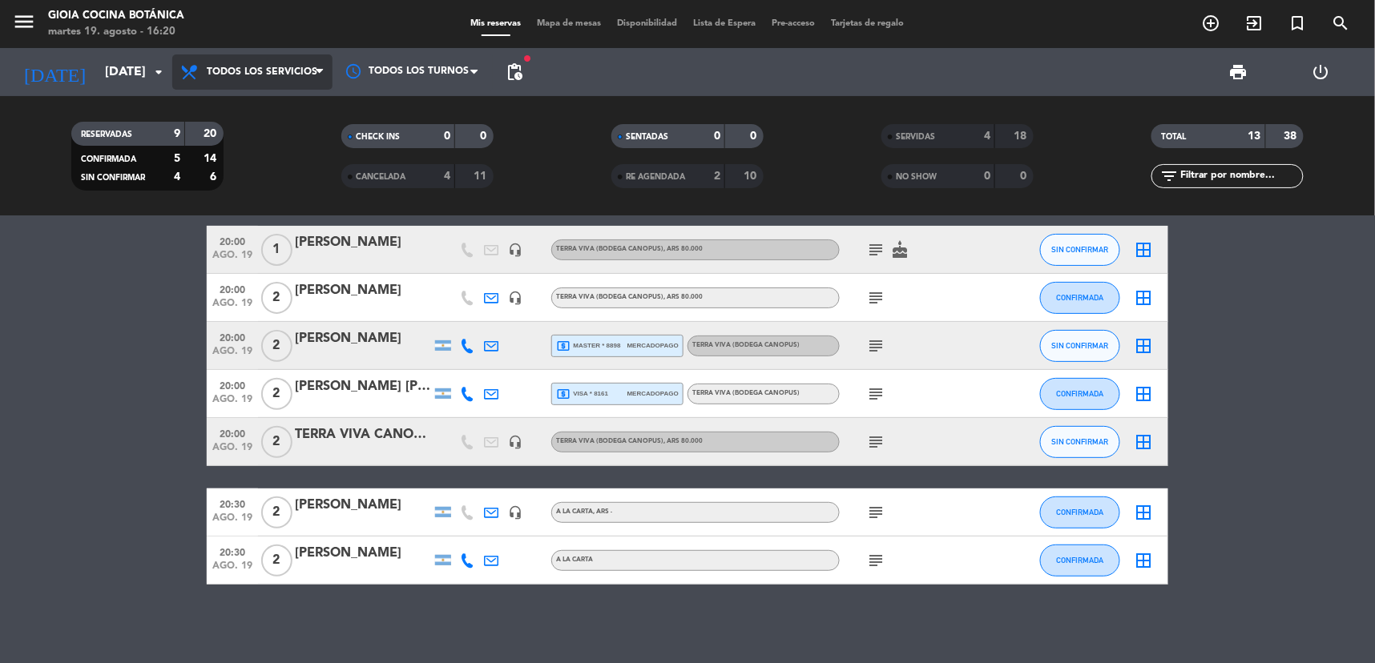
click at [228, 76] on span "Todos los servicios" at bounding box center [262, 72] width 111 height 11
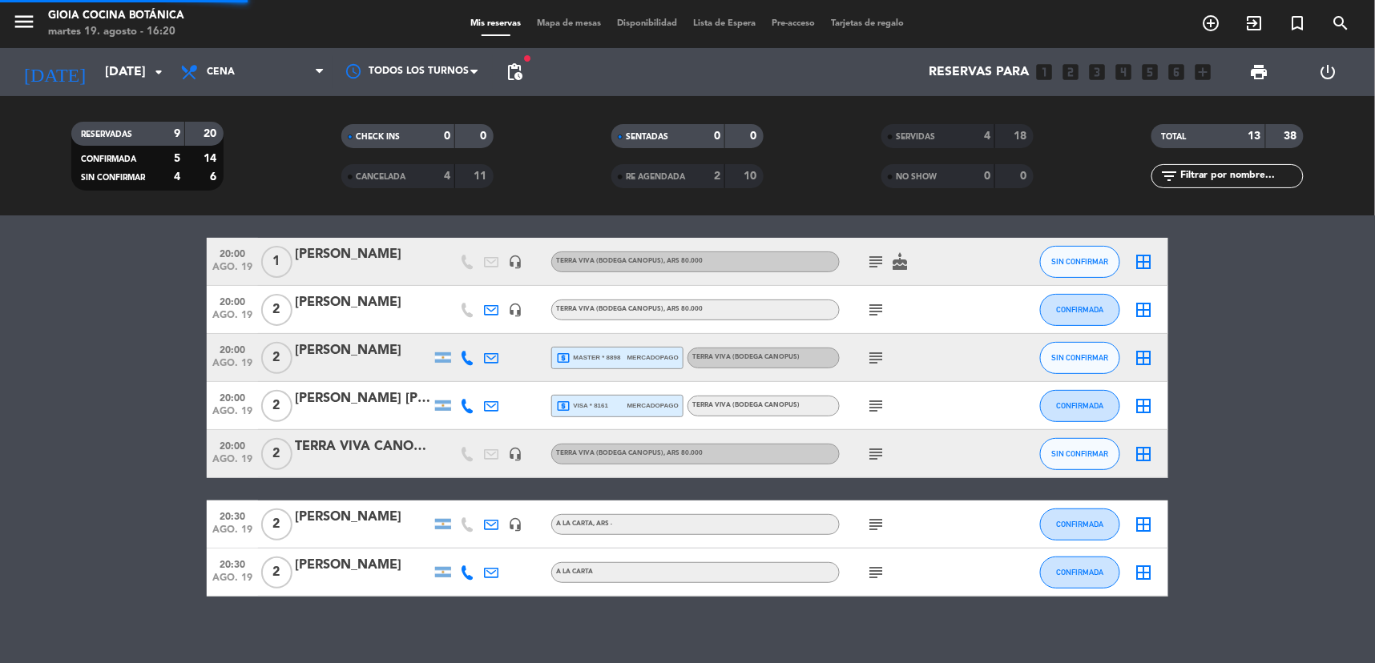
click at [215, 255] on ng-component "menu [PERSON_NAME] Cocina Botánica martes 19. agosto - 16:20 Mis reservas Mapa …" at bounding box center [687, 331] width 1375 height 663
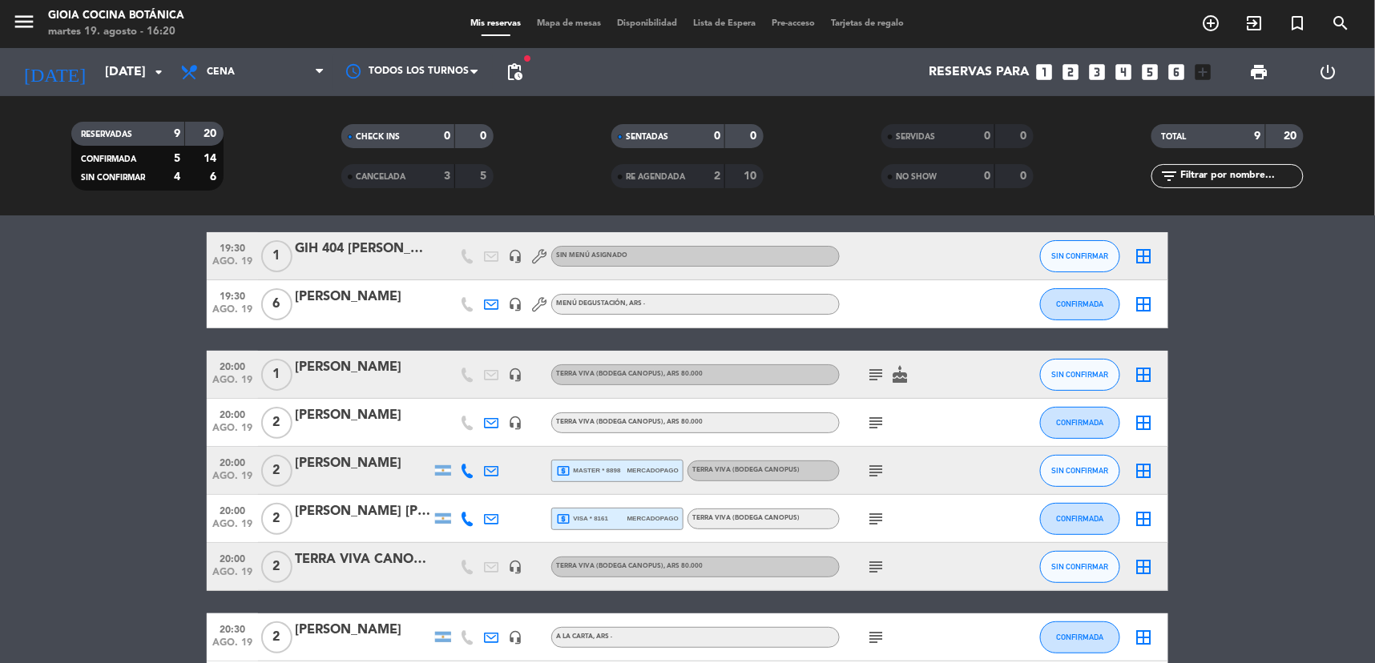
scroll to position [89, 0]
